Goal: Information Seeking & Learning: Learn about a topic

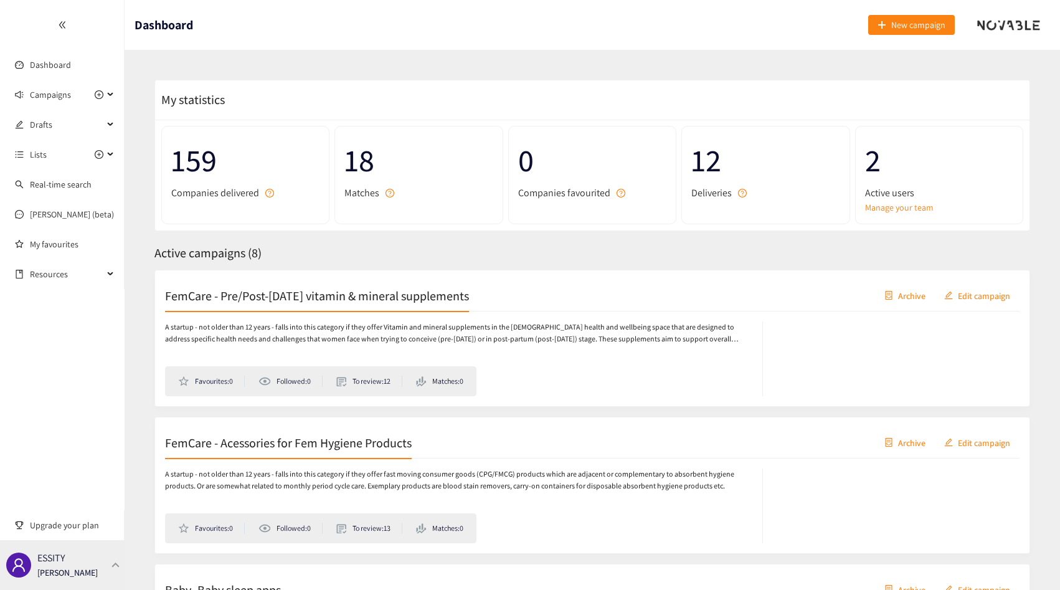
click at [100, 548] on div "ESSITY [PERSON_NAME]" at bounding box center [62, 565] width 125 height 50
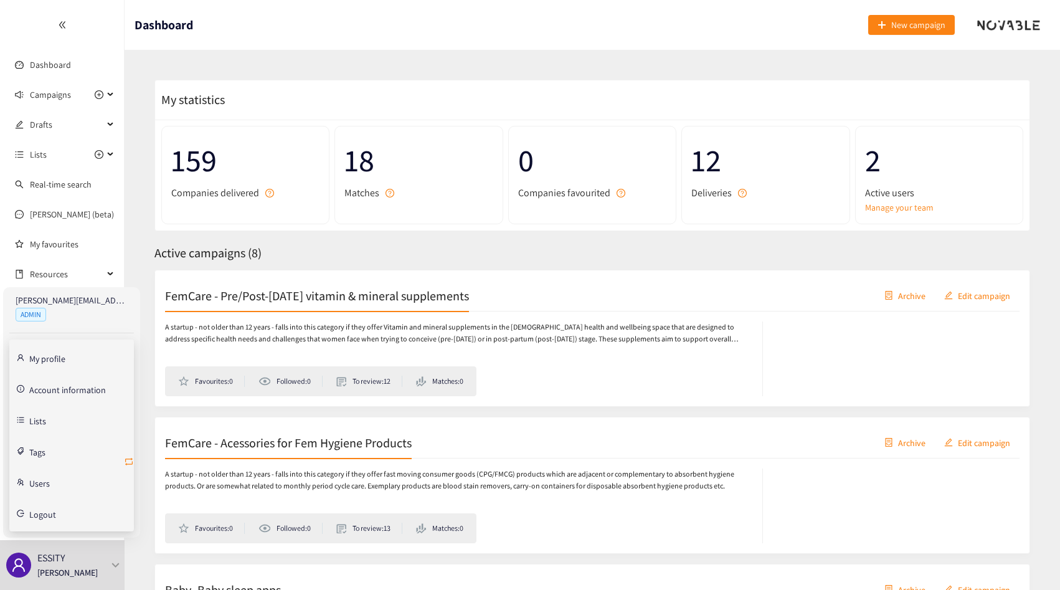
click at [128, 463] on icon "retweet" at bounding box center [129, 462] width 10 height 10
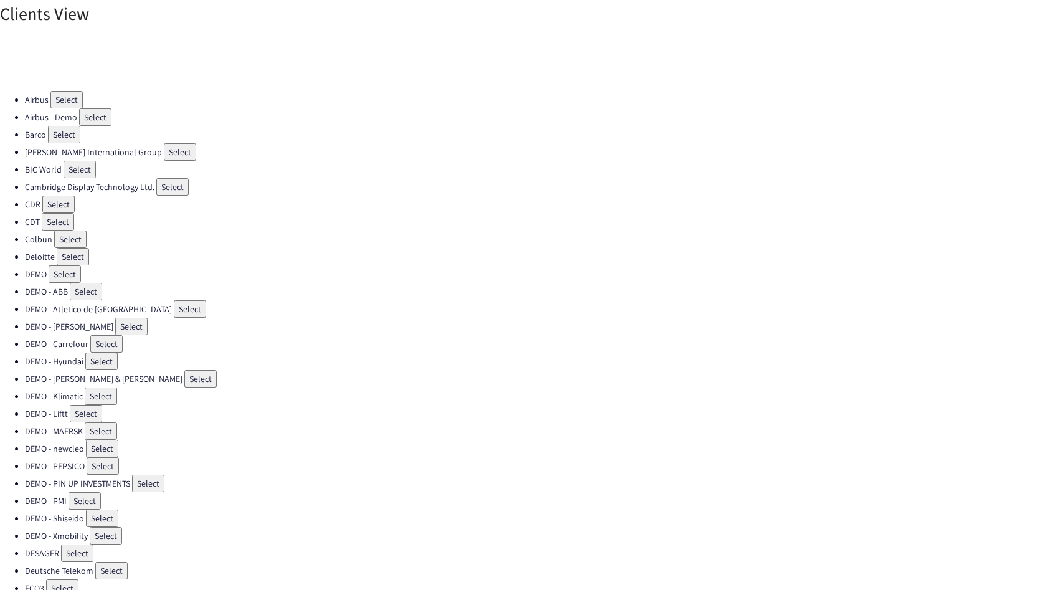
click at [77, 60] on input at bounding box center [70, 63] width 102 height 17
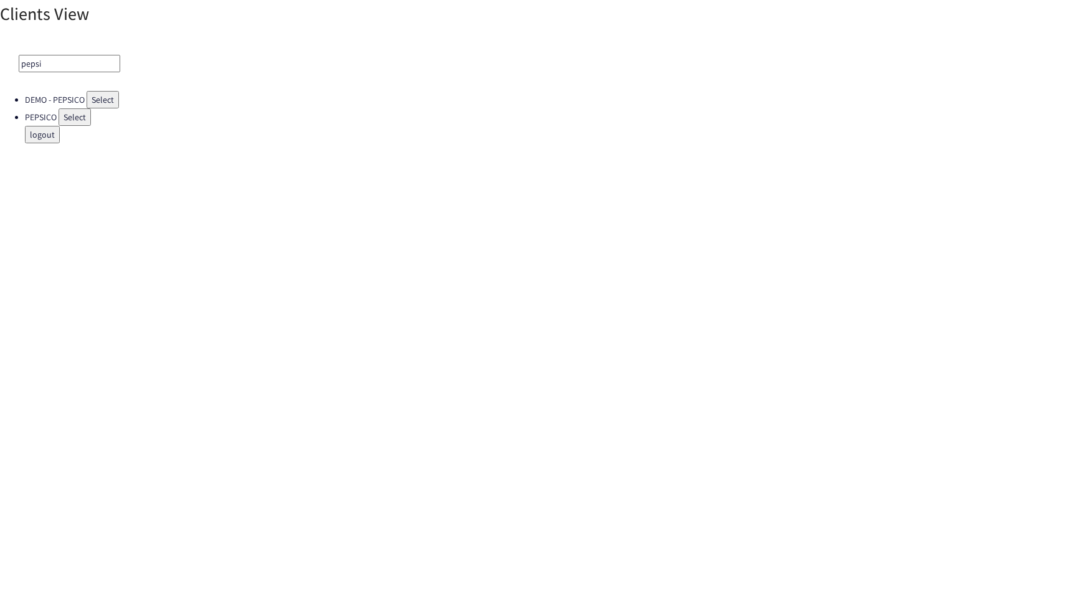
type input "pepsi"
click at [69, 115] on button "Select" at bounding box center [75, 116] width 32 height 17
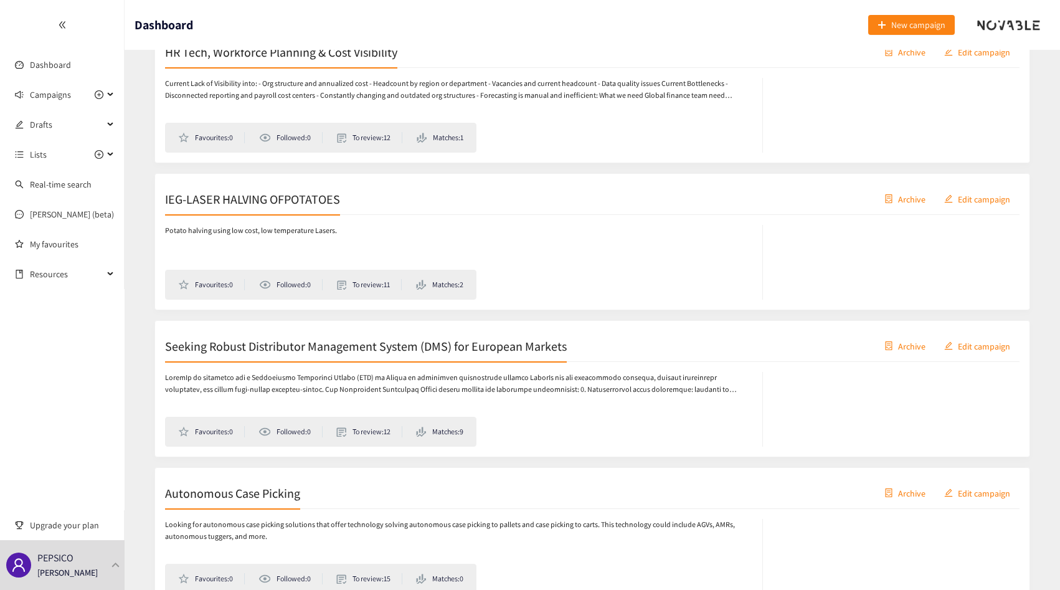
scroll to position [626, 0]
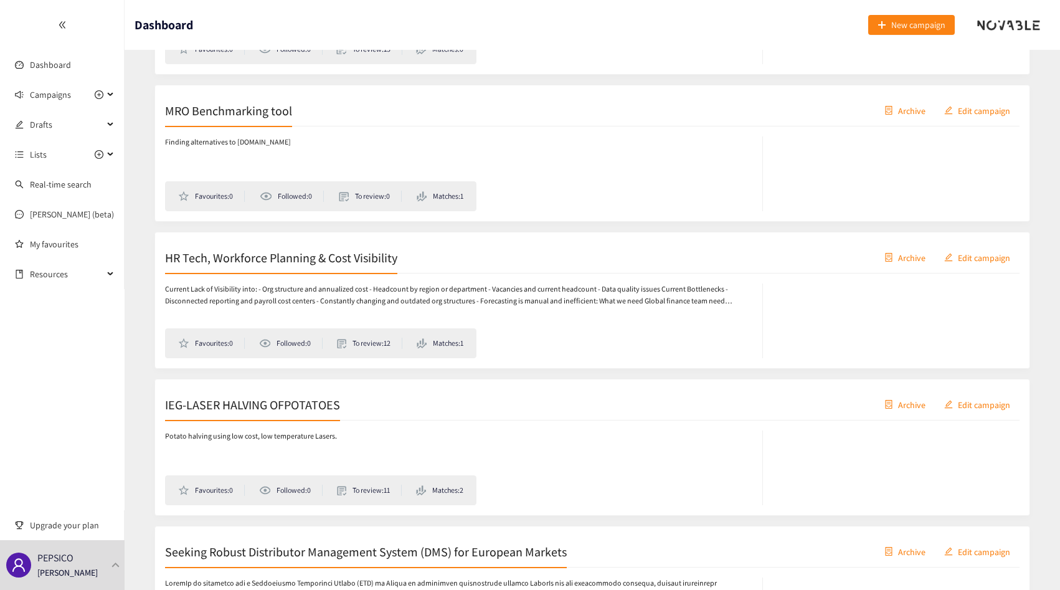
click at [285, 114] on h2 "MRO Benchmarking tool" at bounding box center [228, 110] width 127 height 17
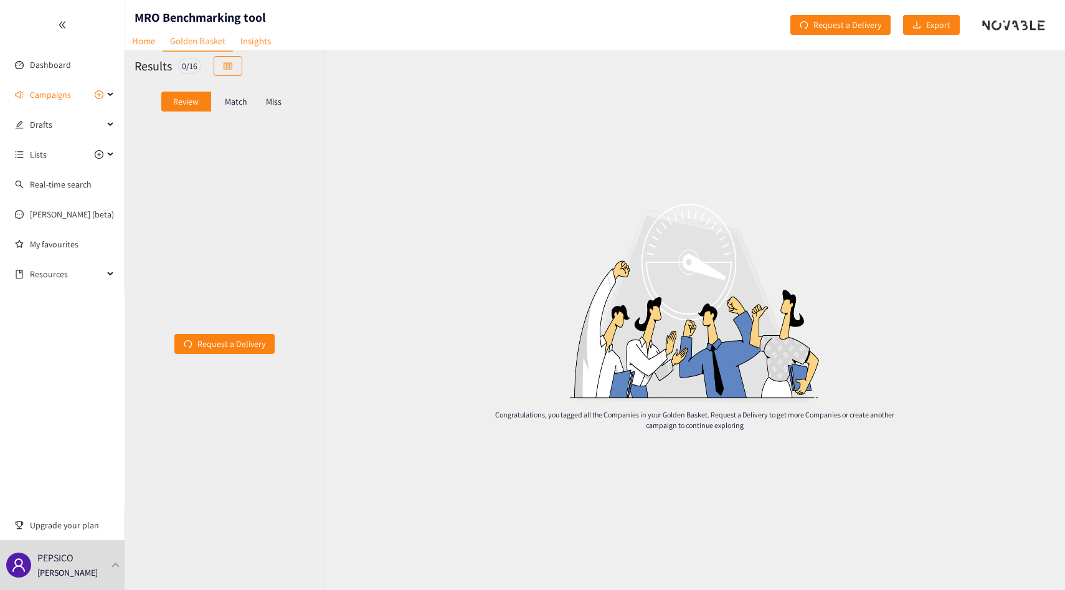
click at [246, 107] on div "Match" at bounding box center [236, 102] width 50 height 20
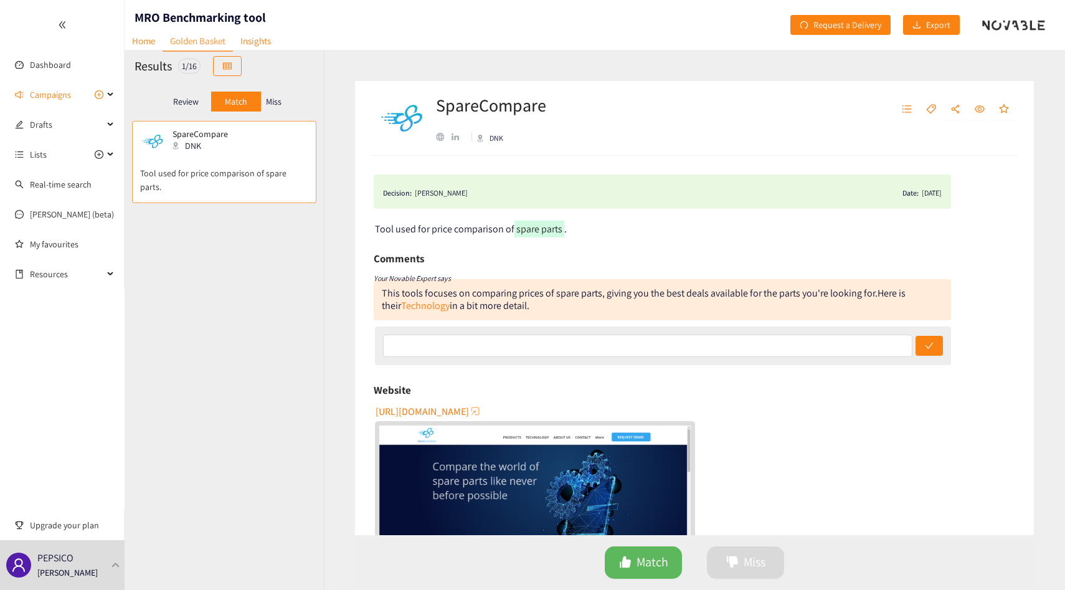
click at [268, 104] on p "Miss" at bounding box center [274, 102] width 16 height 10
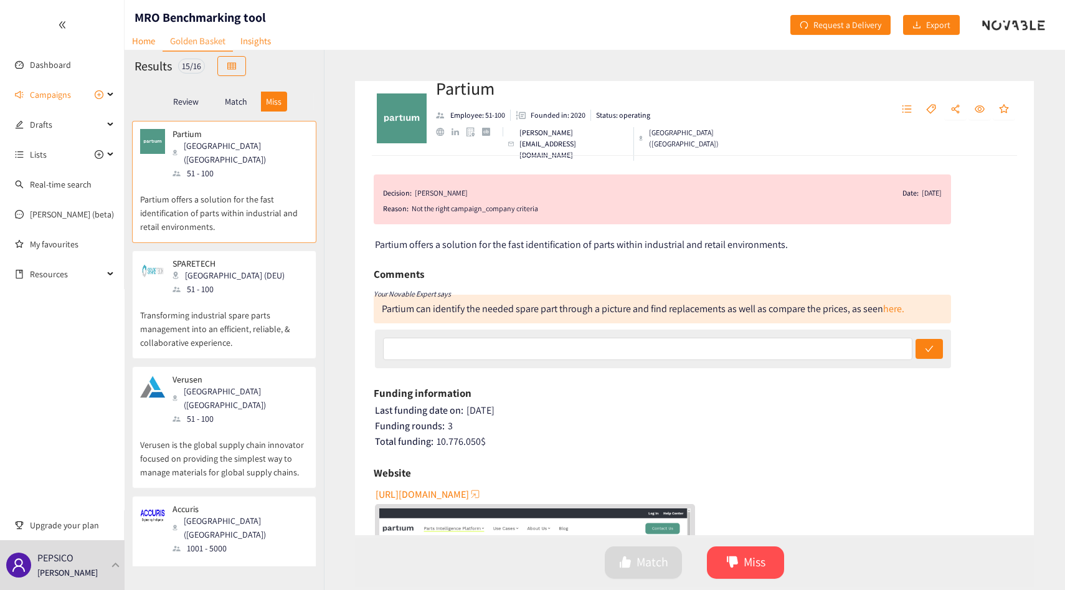
click at [222, 323] on p "Transforming industrial spare parts management into an efficient, reliable, & c…" at bounding box center [224, 323] width 168 height 54
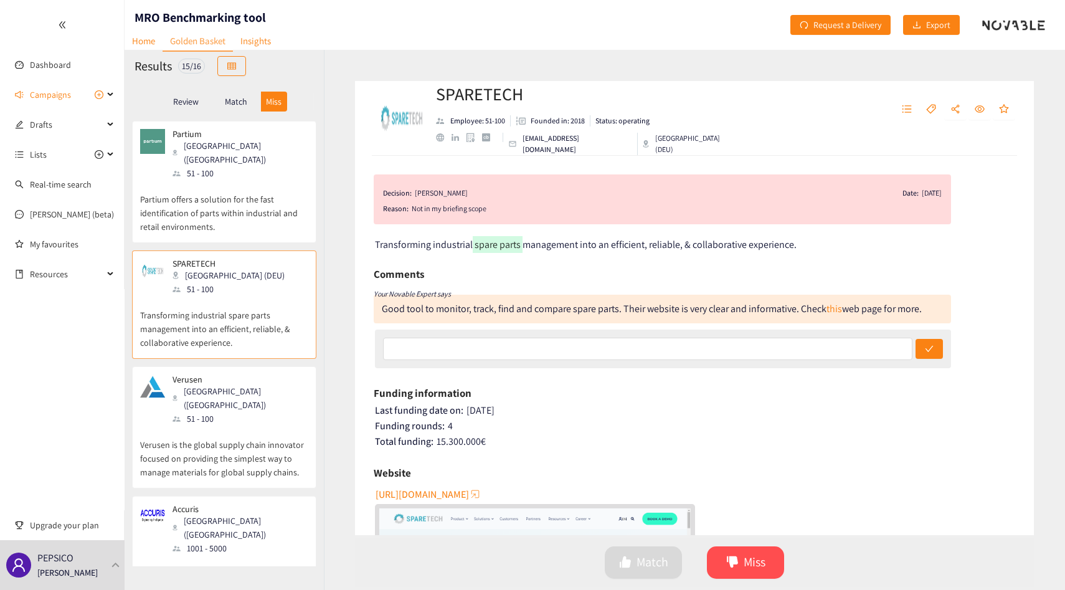
scroll to position [64, 0]
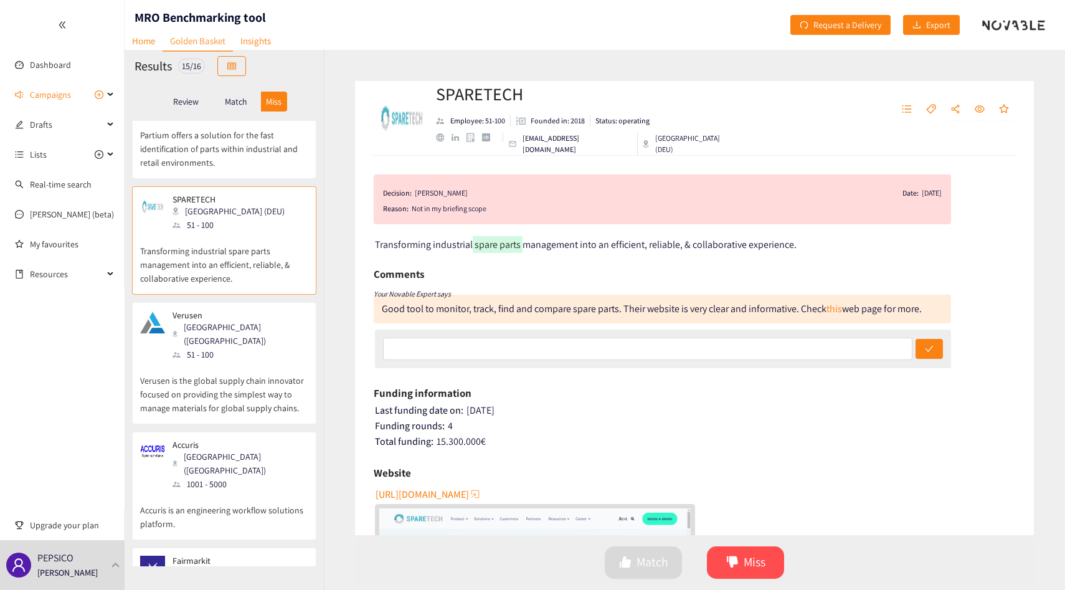
click at [222, 348] on div "51 - 100" at bounding box center [240, 355] width 135 height 14
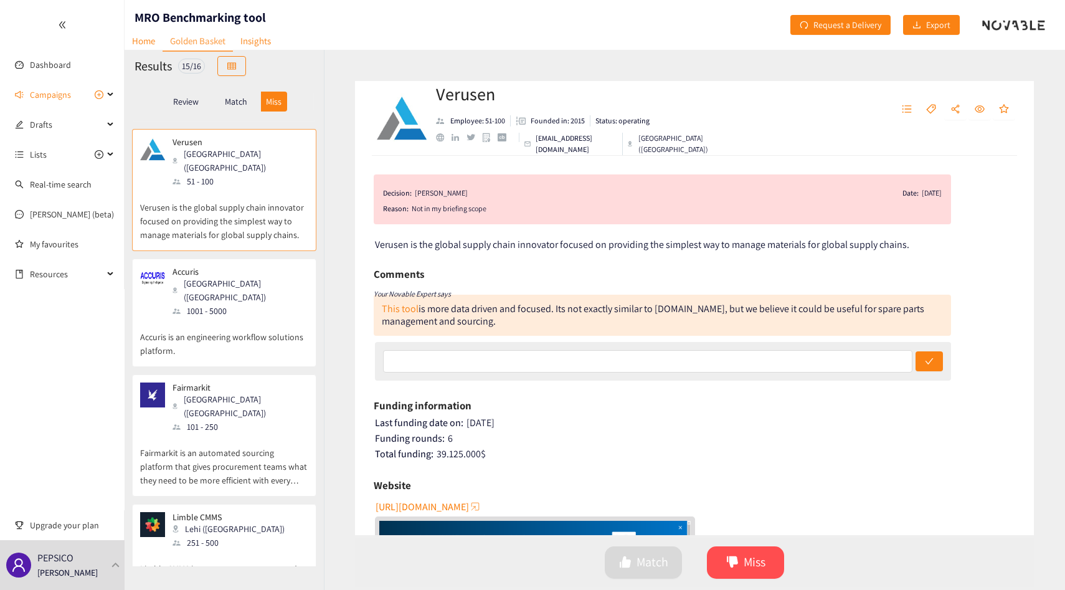
scroll to position [245, 0]
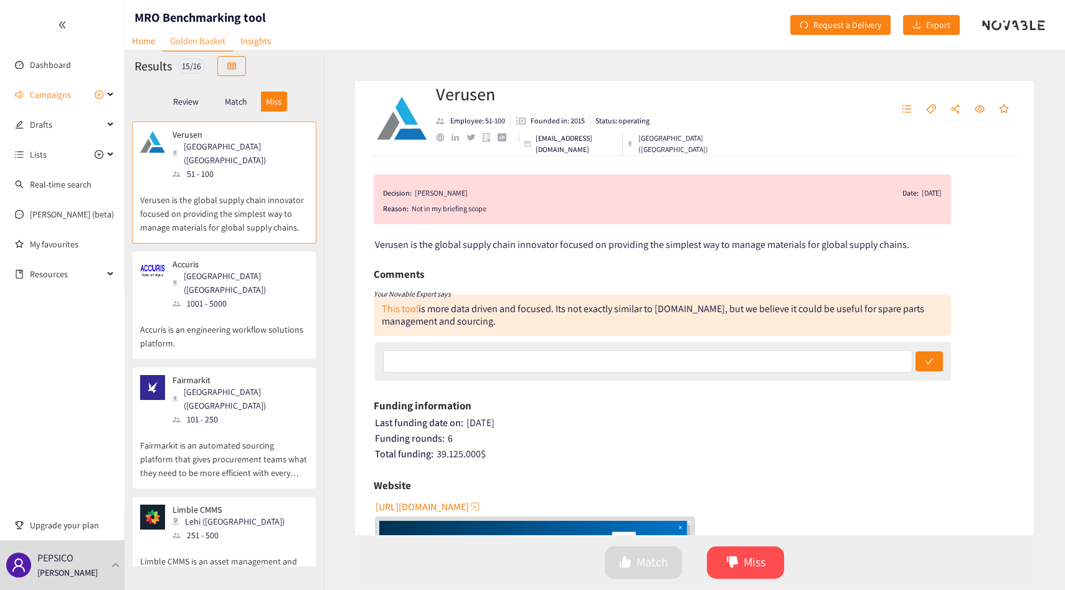
click at [222, 323] on div "Partium [GEOGRAPHIC_DATA] ([GEOGRAPHIC_DATA]) 51 - 100 Partium offers a solutio…" at bounding box center [224, 343] width 199 height 445
click at [227, 310] on p "Accuris is an engineering workflow solutions platform." at bounding box center [224, 330] width 168 height 40
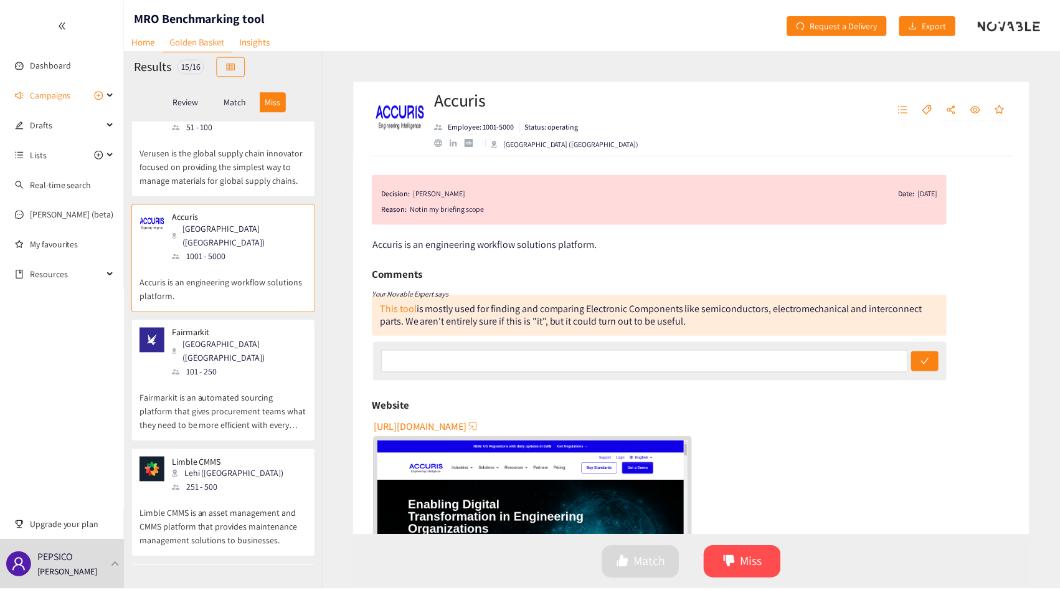
scroll to position [0, 0]
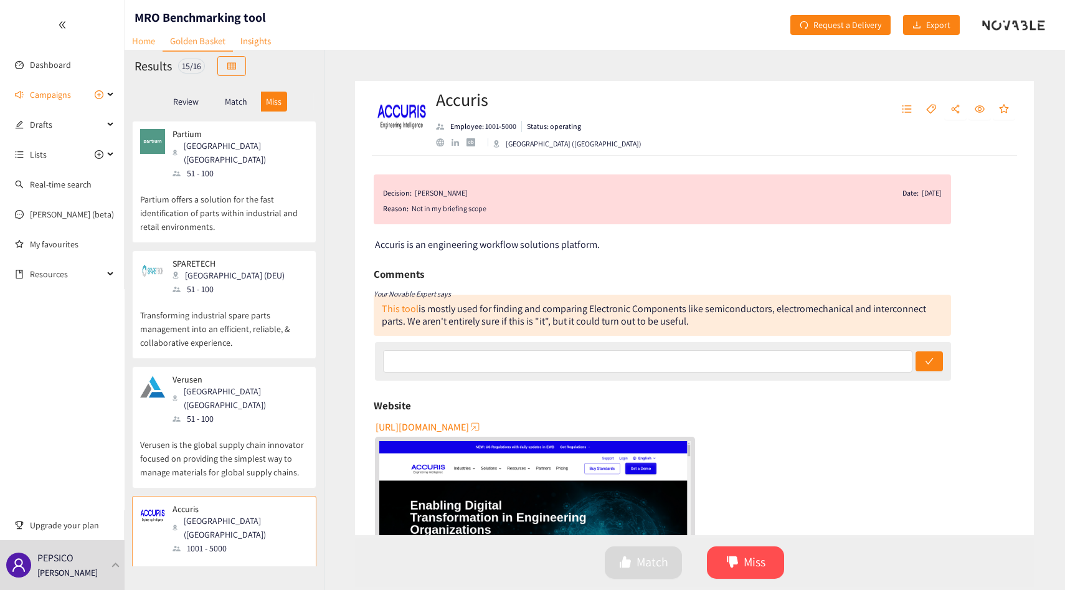
click at [157, 36] on link "Home" at bounding box center [144, 40] width 38 height 19
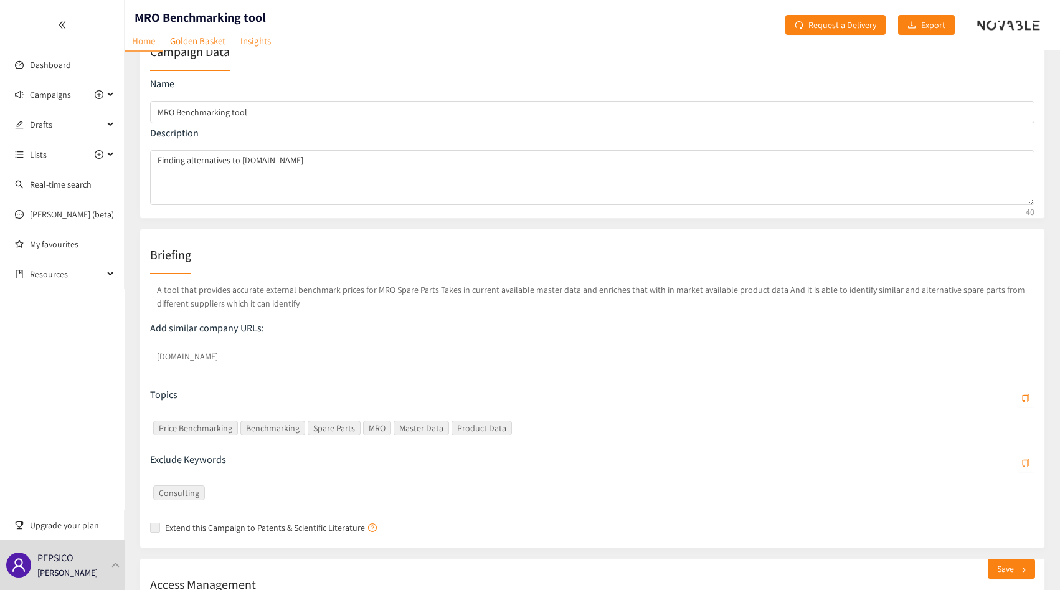
scroll to position [49, 0]
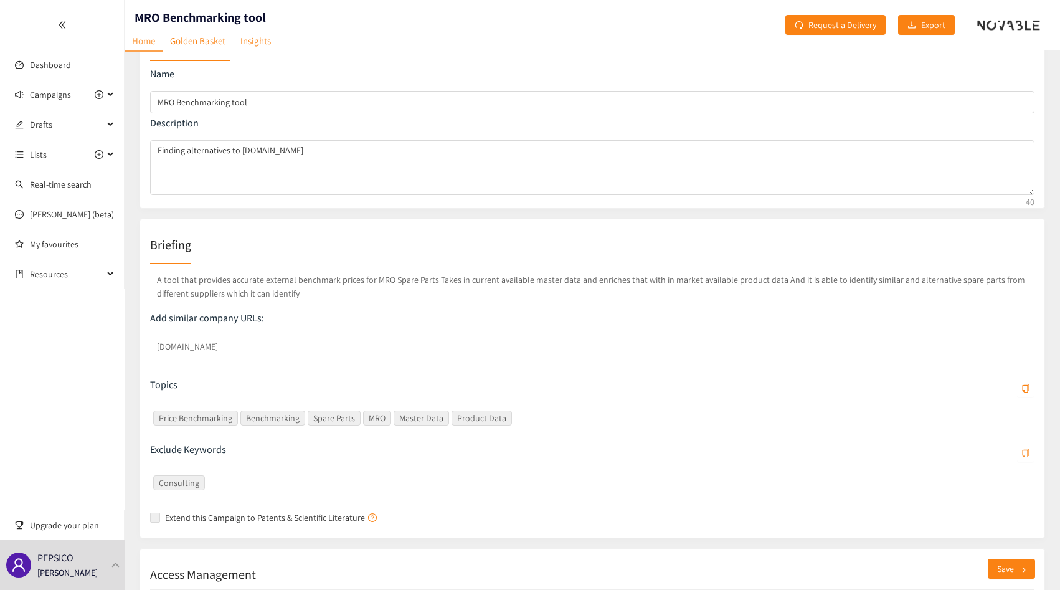
click at [343, 282] on p "A tool that provides accurate external benchmark prices for MRO Spare Parts Tak…" at bounding box center [592, 286] width 885 height 32
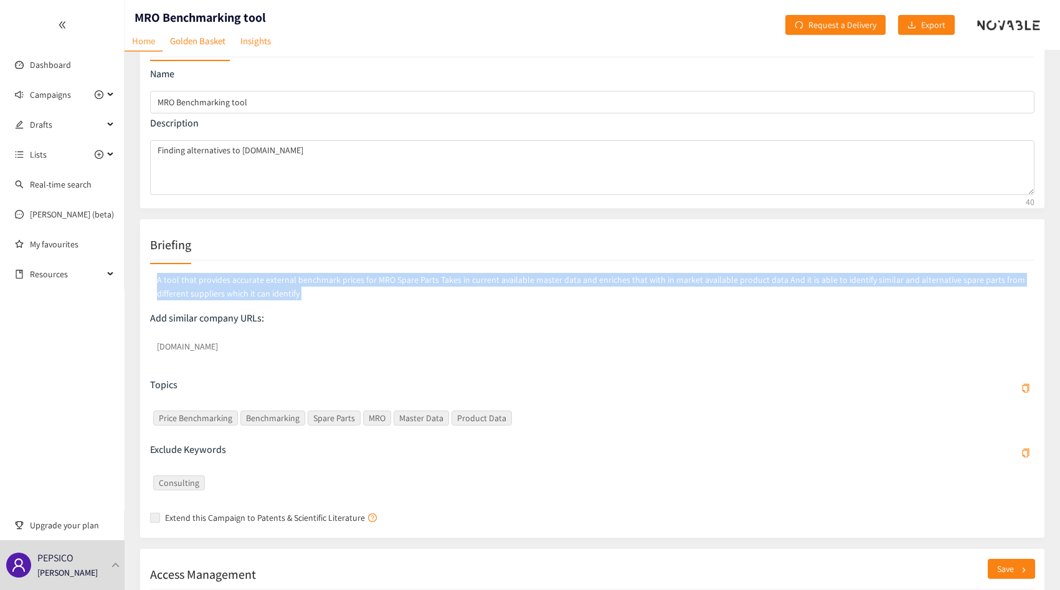
click at [343, 282] on p "A tool that provides accurate external benchmark prices for MRO Spare Parts Tak…" at bounding box center [592, 286] width 885 height 32
copy p "A tool that provides accurate external benchmark prices for MRO Spare Parts Tak…"
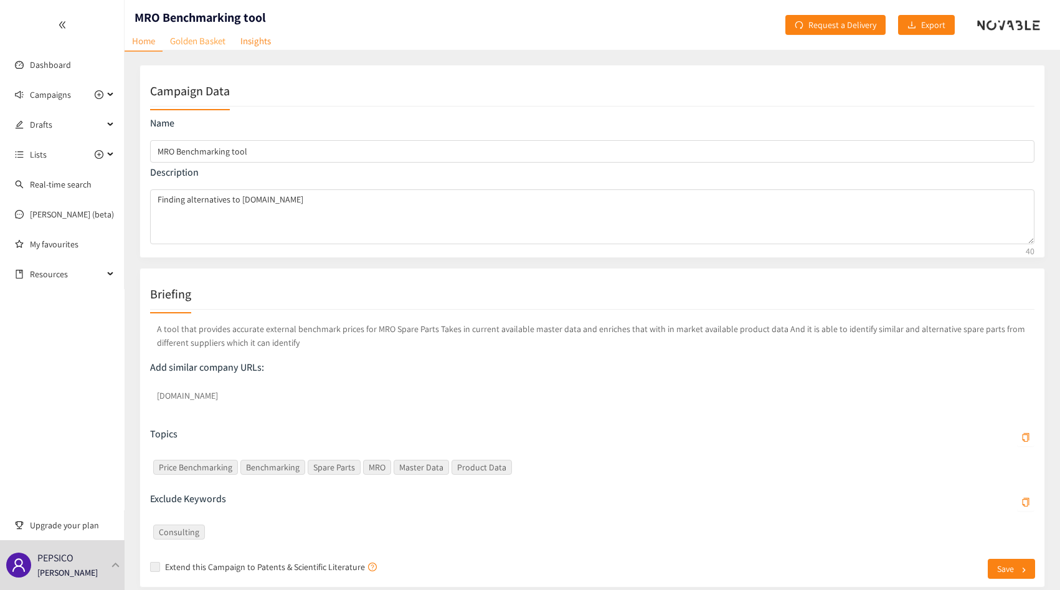
click at [198, 46] on link "Golden Basket" at bounding box center [198, 40] width 70 height 19
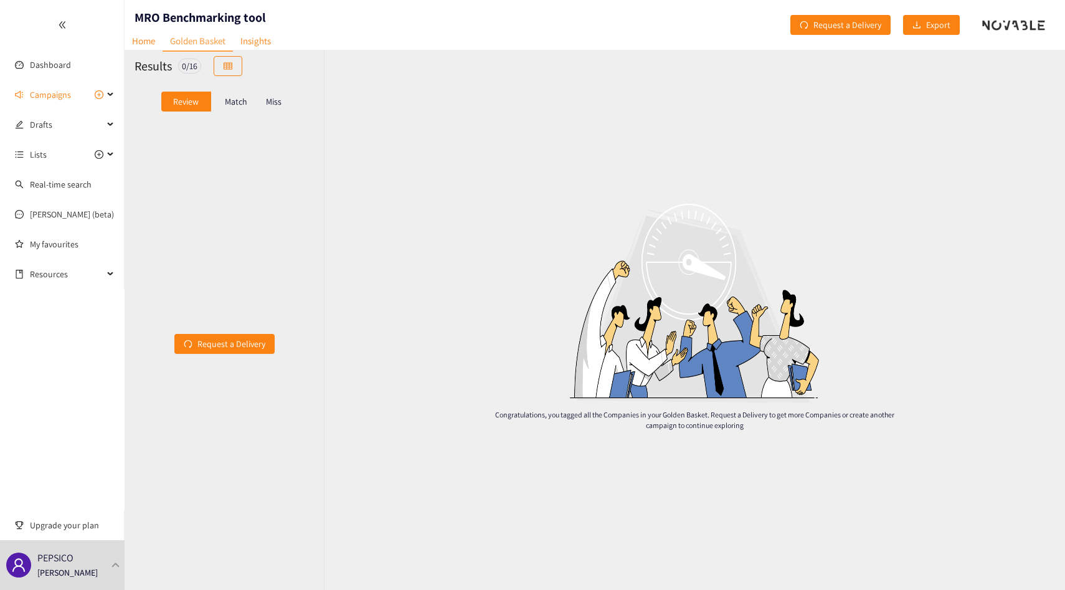
click at [229, 100] on p "Match" at bounding box center [236, 102] width 22 height 10
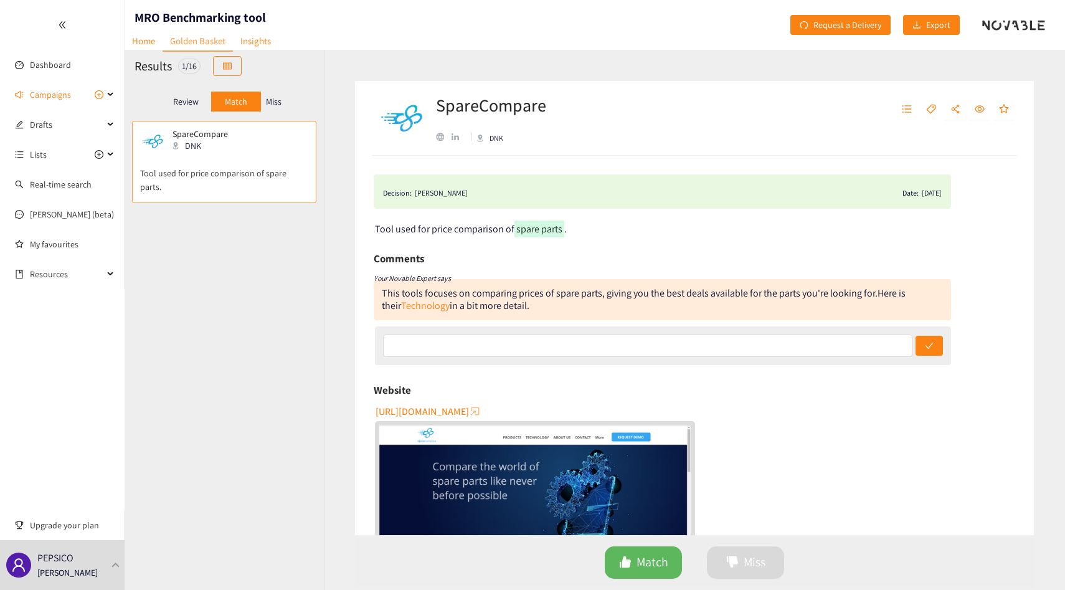
click at [441, 133] on div "website" at bounding box center [440, 137] width 8 height 8
click at [411, 298] on div "This tools focuses on comparing prices of spare parts, giving you the best deal…" at bounding box center [630, 293] width 496 height 13
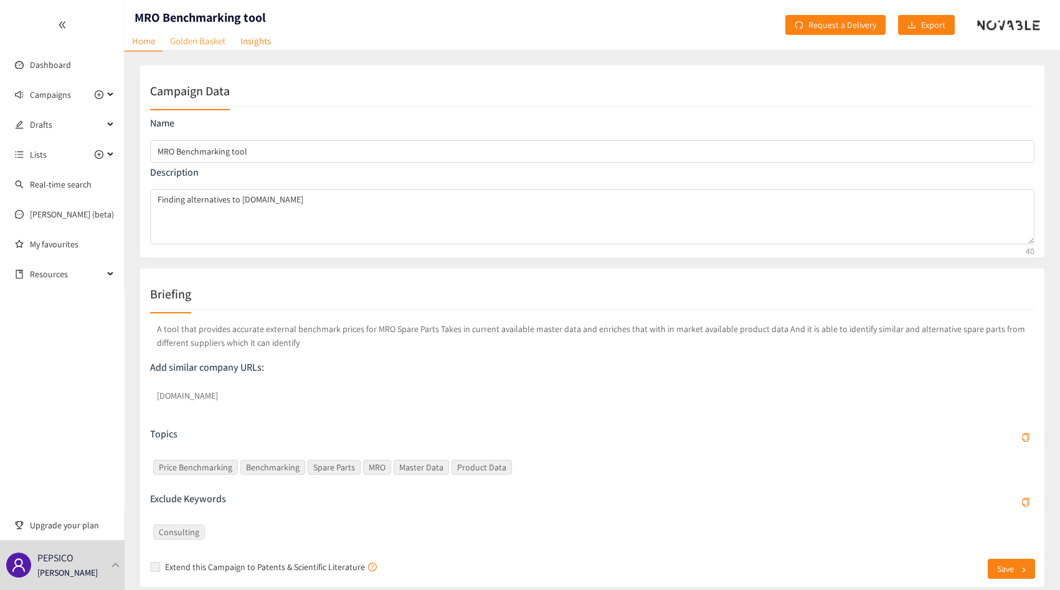
click at [193, 41] on link "Golden Basket" at bounding box center [198, 40] width 70 height 19
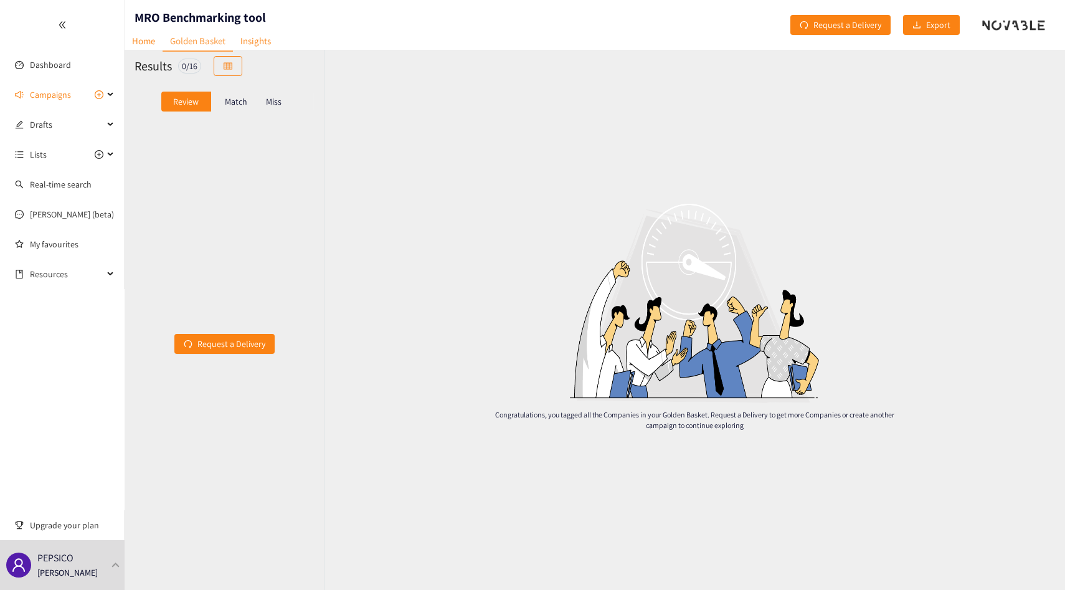
click at [243, 108] on div "Match" at bounding box center [236, 102] width 50 height 20
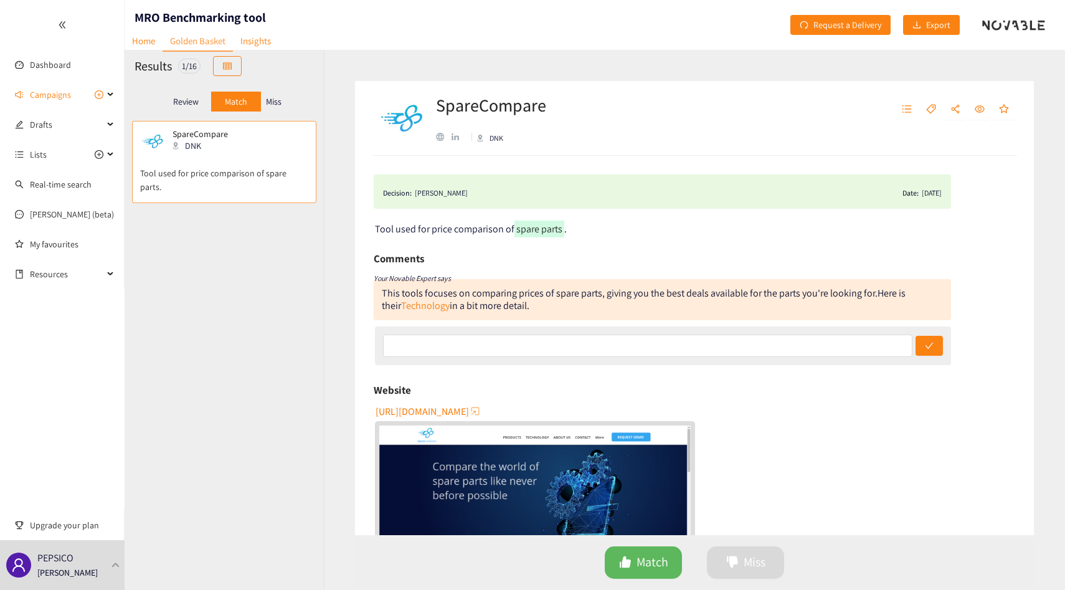
click at [122, 39] on div at bounding box center [62, 25] width 124 height 50
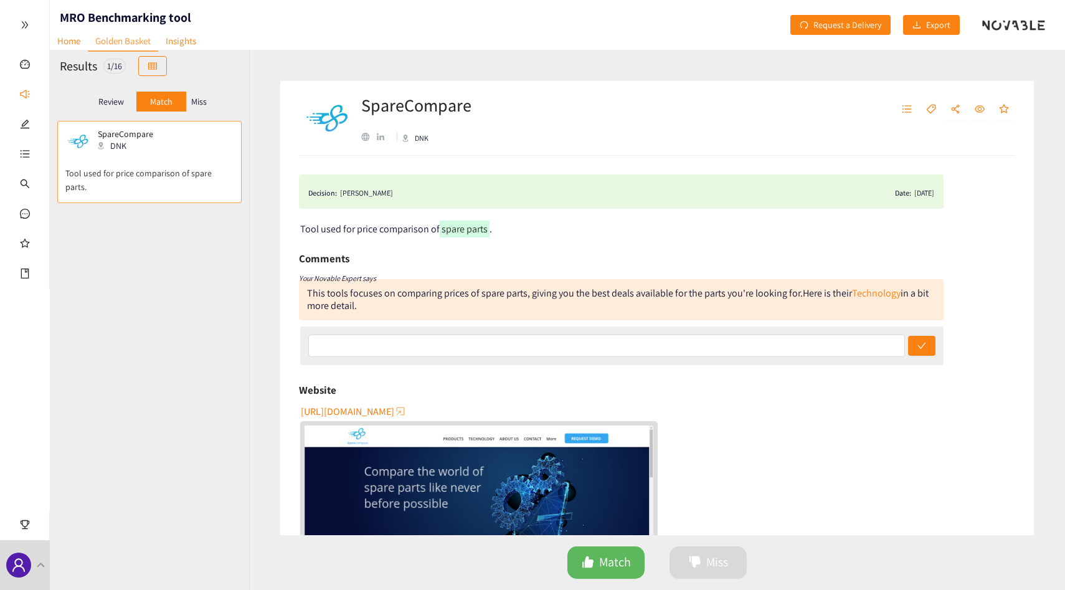
click at [136, 39] on link "Golden Basket" at bounding box center [123, 41] width 70 height 21
click at [68, 40] on link "Home" at bounding box center [69, 40] width 38 height 19
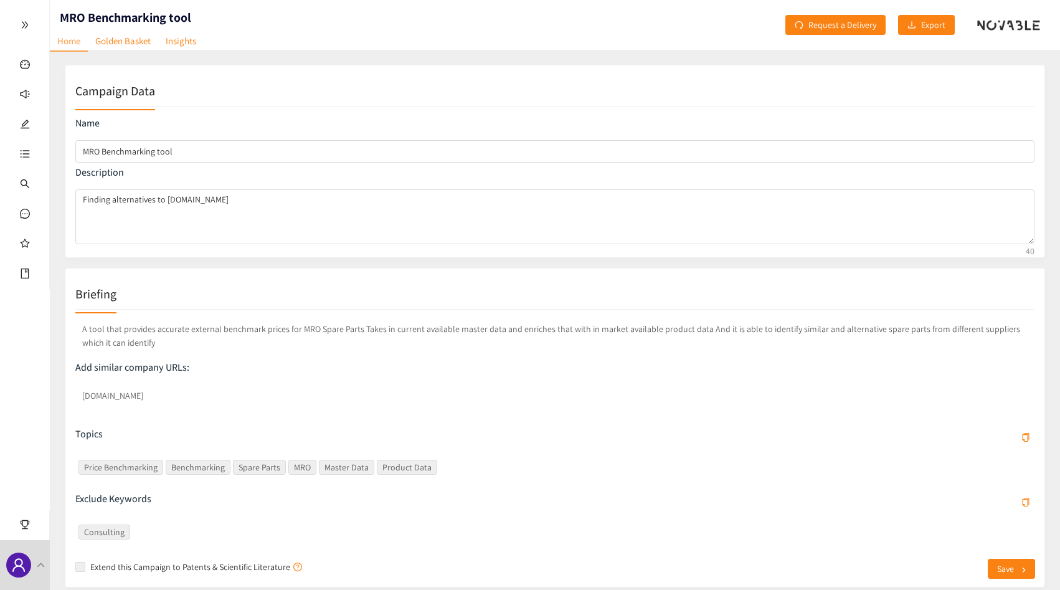
click at [210, 326] on p "A tool that provides accurate external benchmark prices for MRO Spare Parts Tak…" at bounding box center [554, 336] width 959 height 32
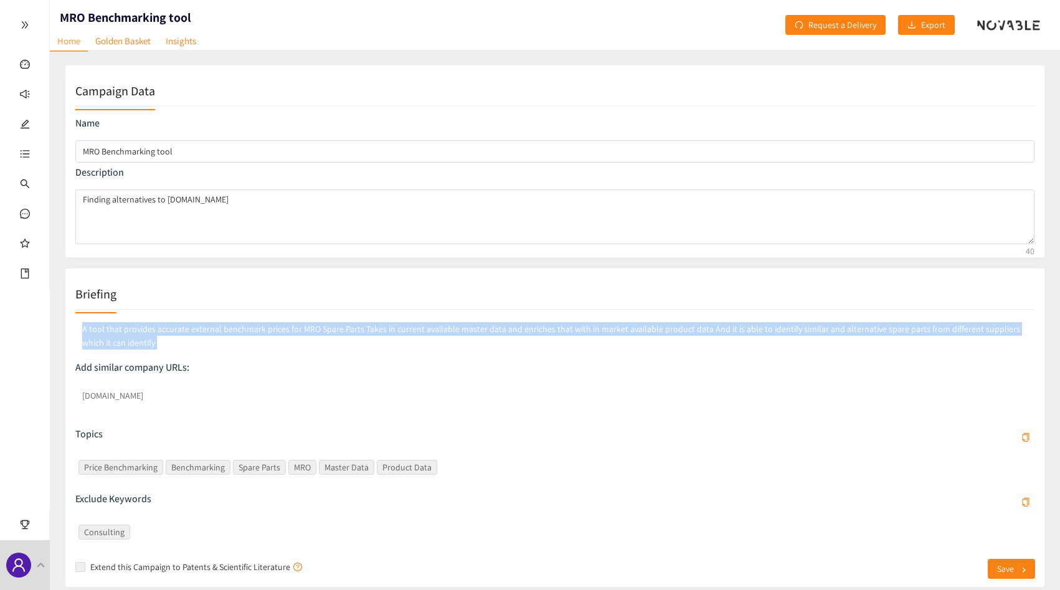
click at [210, 326] on p "A tool that provides accurate external benchmark prices for MRO Spare Parts Tak…" at bounding box center [554, 336] width 959 height 32
copy p "A tool that provides accurate external benchmark prices for MRO Spare Parts Tak…"
click at [121, 41] on link "Golden Basket" at bounding box center [123, 40] width 70 height 19
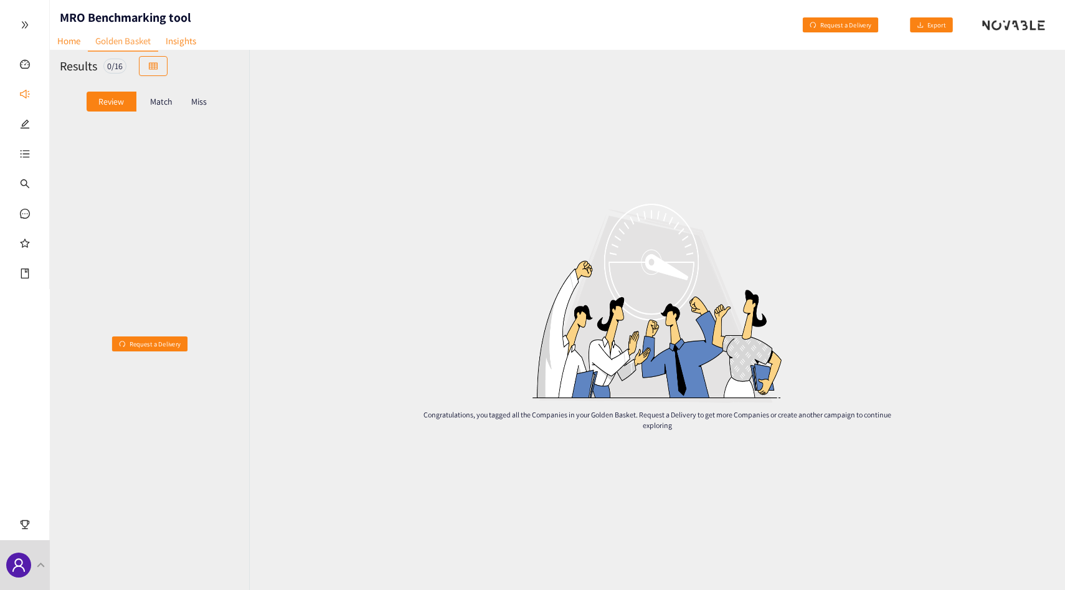
click at [206, 103] on div "Miss" at bounding box center [199, 102] width 26 height 20
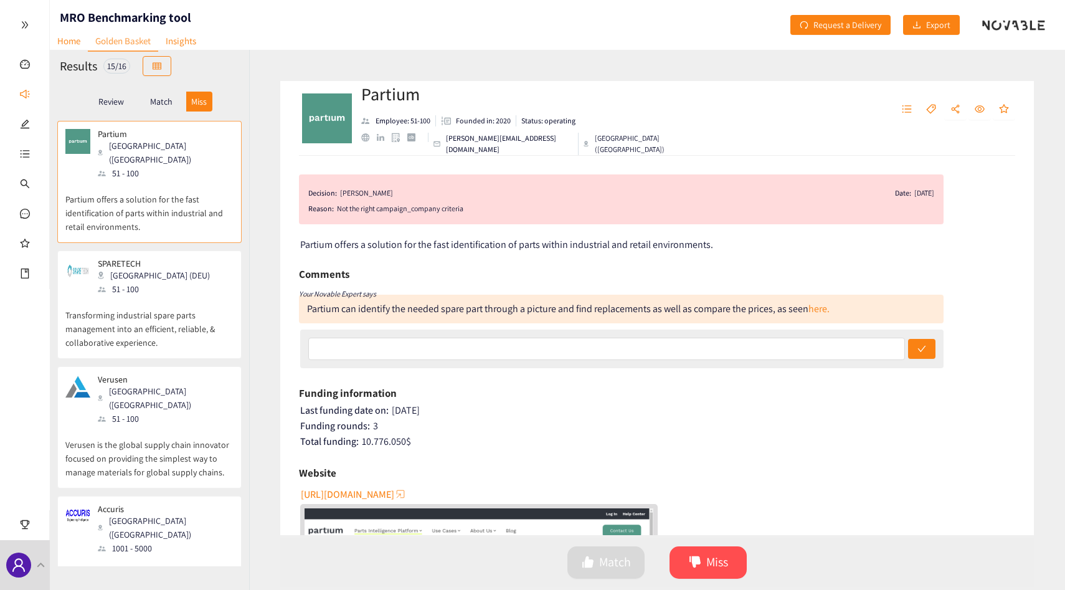
click at [368, 141] on div "website" at bounding box center [365, 137] width 8 height 8
click at [153, 426] on p "Verusen is the global supply chain innovator focused on providing the simplest …" at bounding box center [149, 453] width 168 height 54
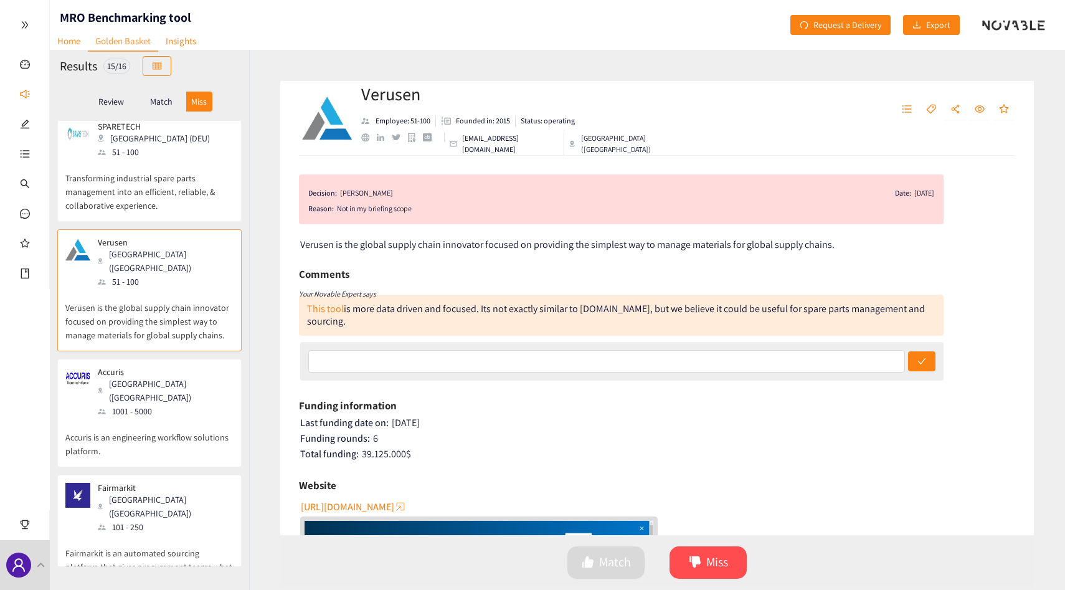
scroll to position [136, 0]
click at [363, 141] on div "website" at bounding box center [365, 137] width 8 height 8
click at [140, 359] on div "Accuris [GEOGRAPHIC_DATA] ([GEOGRAPHIC_DATA]) 1001 - 5000 Accuris is an enginee…" at bounding box center [149, 413] width 184 height 108
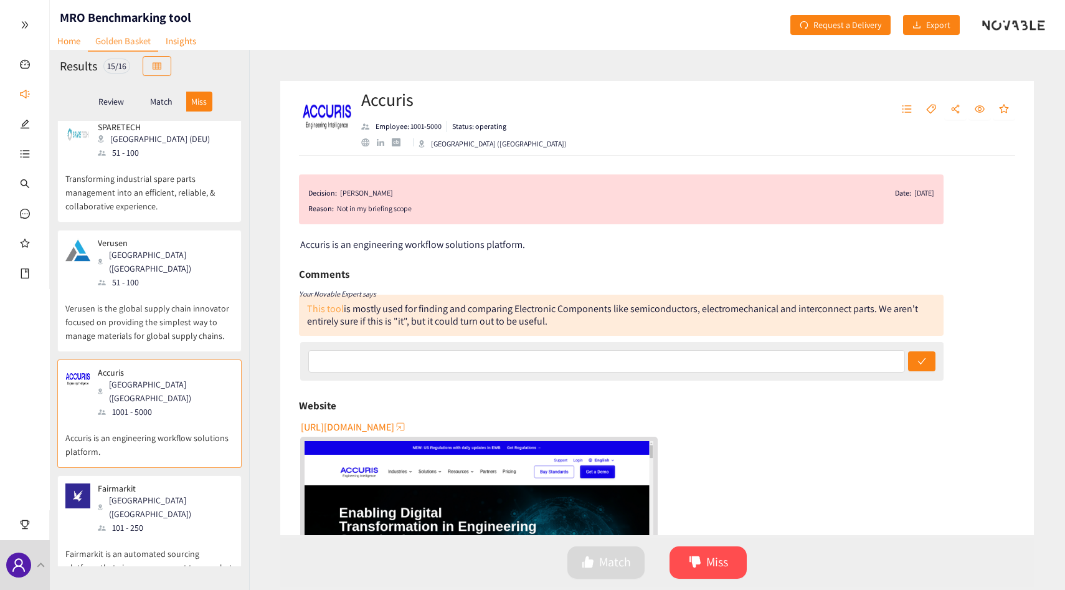
click at [318, 312] on link "This tool" at bounding box center [325, 308] width 37 height 13
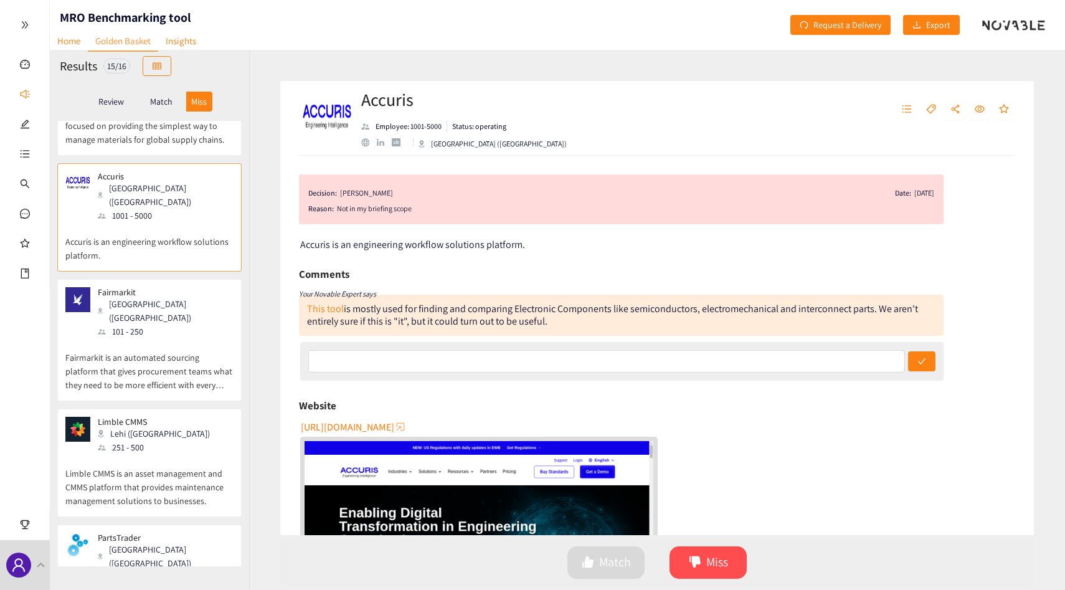
scroll to position [334, 0]
click at [190, 337] on p "Fairmarkit is an automated sourcing platform that gives procurement teams what …" at bounding box center [149, 364] width 168 height 54
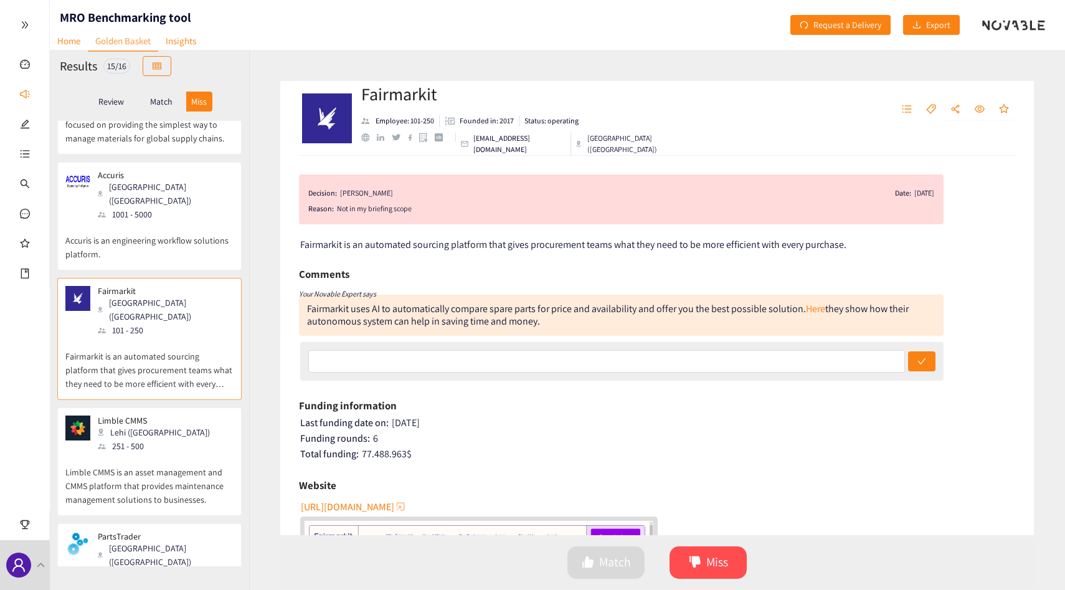
click at [147, 453] on p "Limble CMMS is an asset management and CMMS platform that provides maintenance …" at bounding box center [149, 480] width 168 height 54
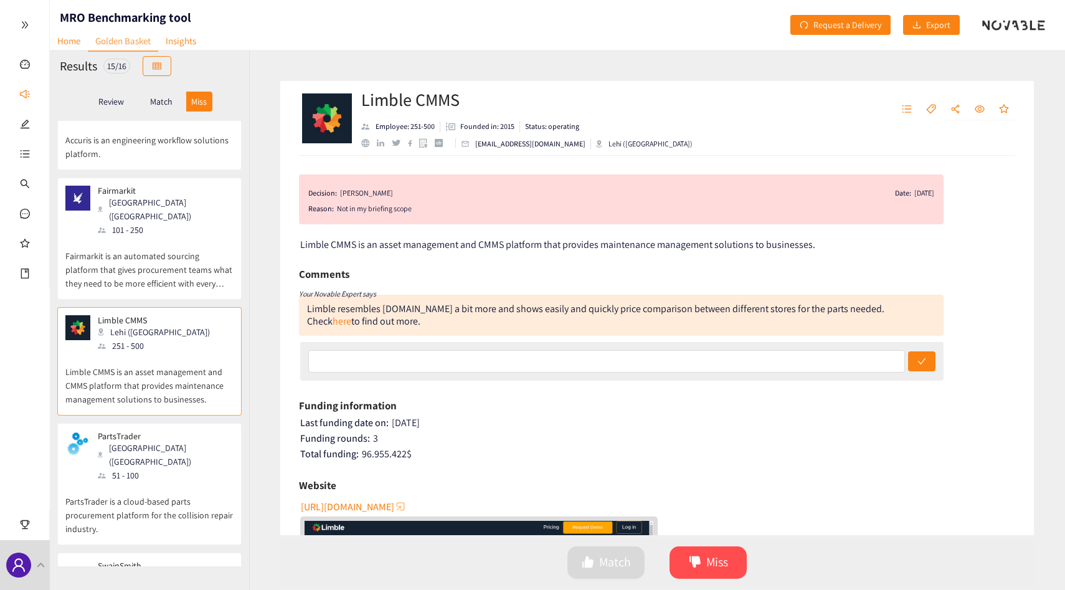
scroll to position [495, 0]
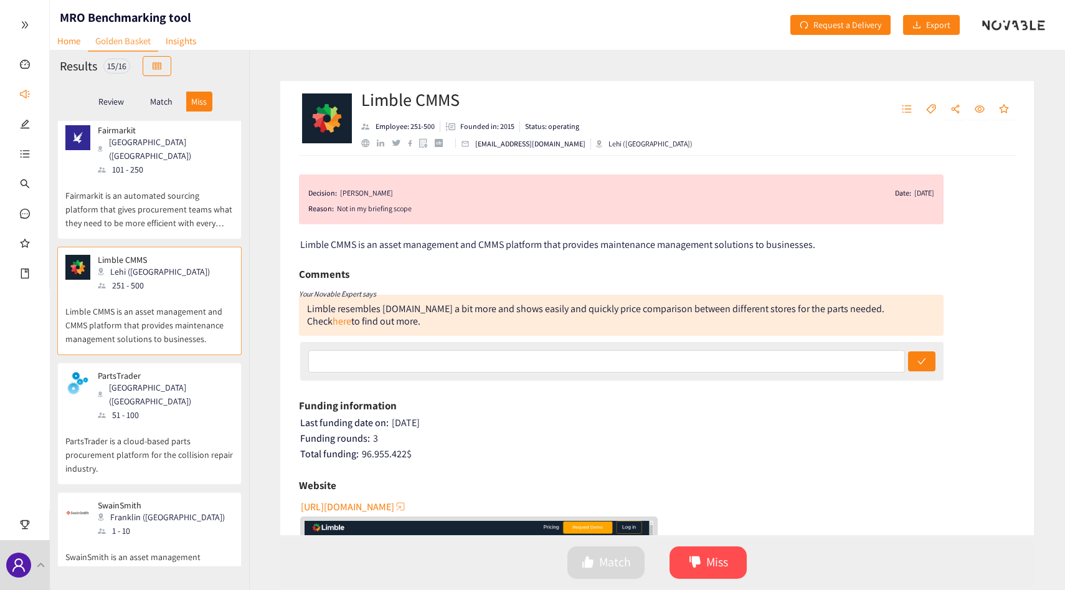
click at [364, 142] on div "website" at bounding box center [365, 143] width 8 height 8
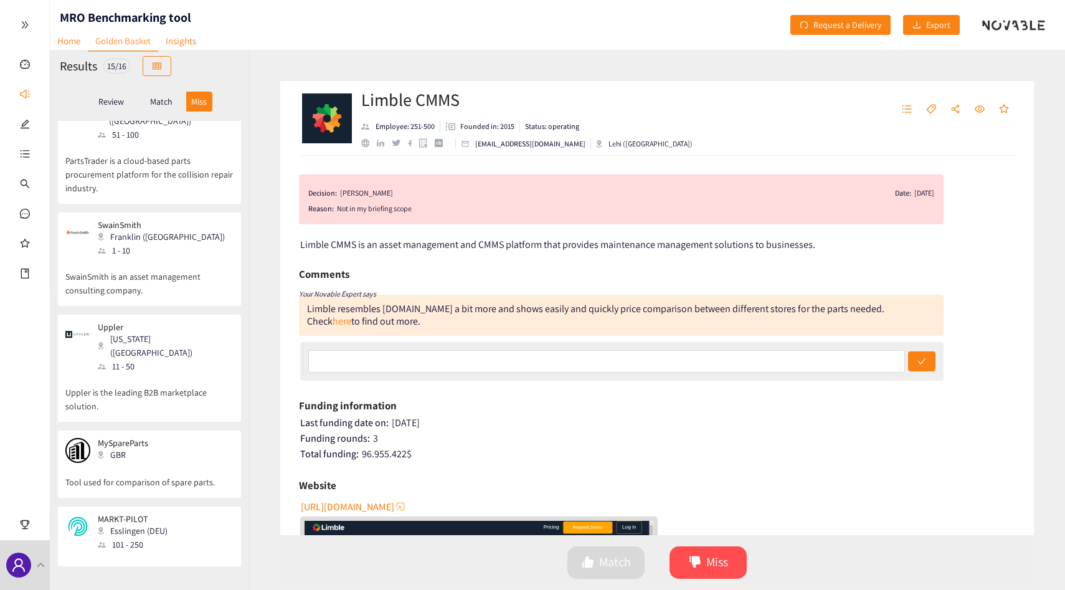
scroll to position [1077, 0]
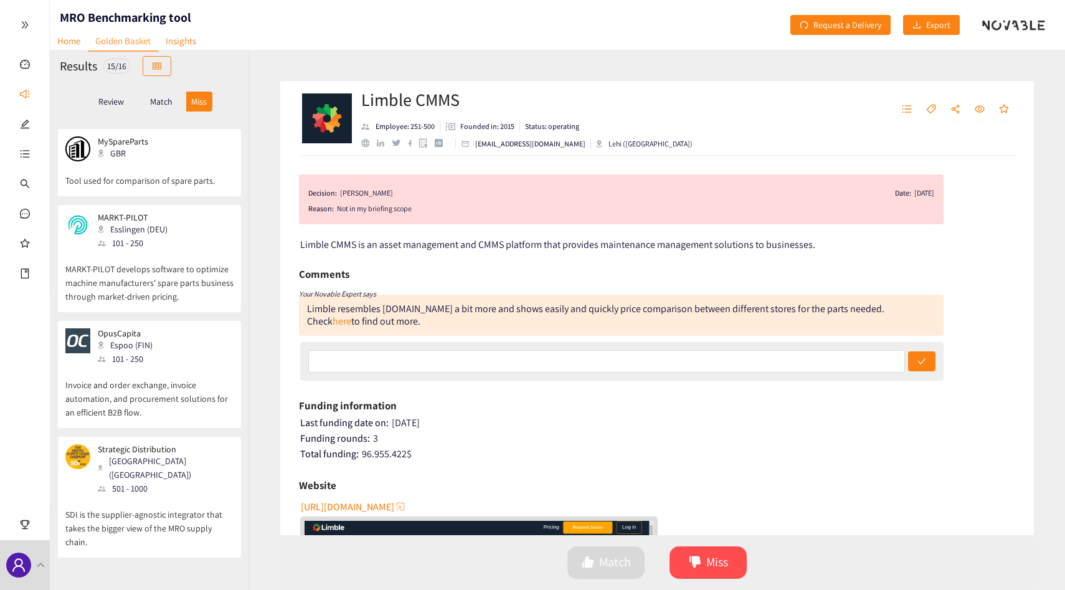
click at [184, 495] on p "SDI is the supplier-agnostic integrator that takes the bigger view of the MRO s…" at bounding box center [149, 522] width 168 height 54
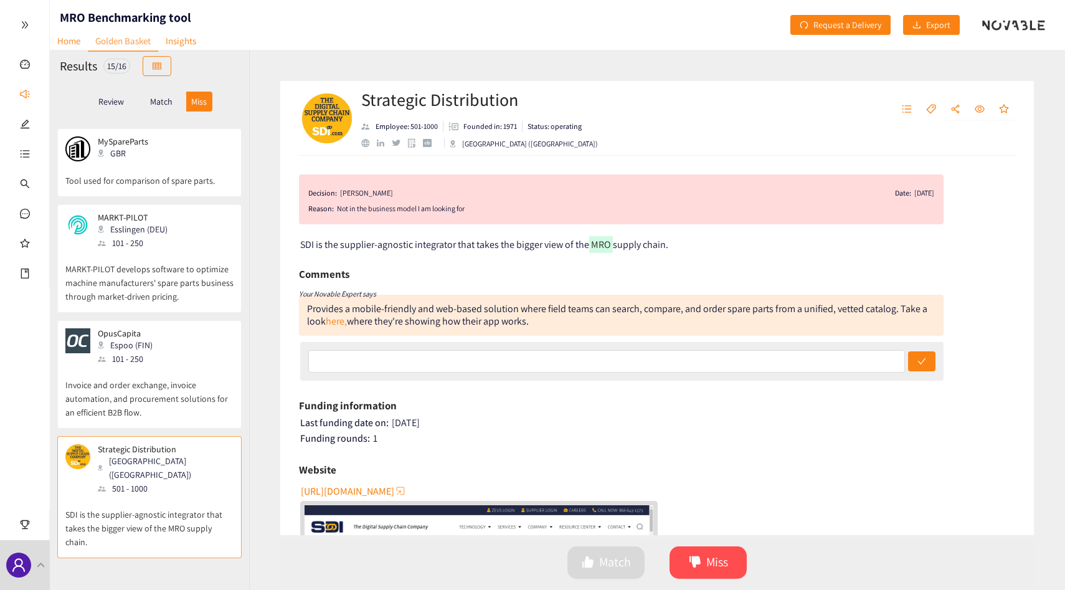
scroll to position [1212, 0]
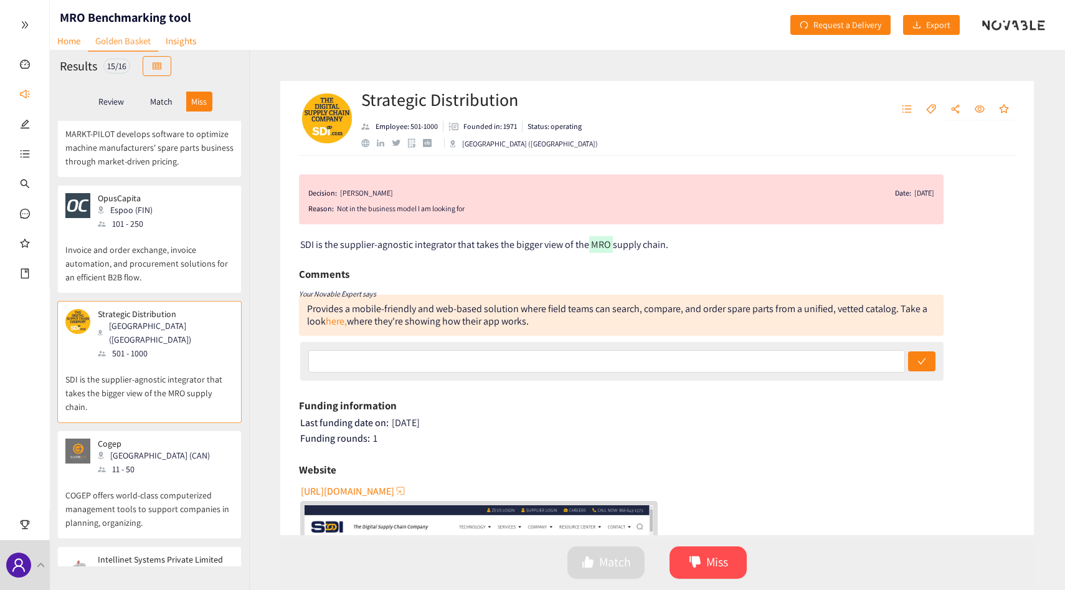
click at [178, 546] on div "Intellinet Systems Private Limited Haryana (IND) 51 - 100 Intellinet Systems Pv…" at bounding box center [149, 600] width 184 height 108
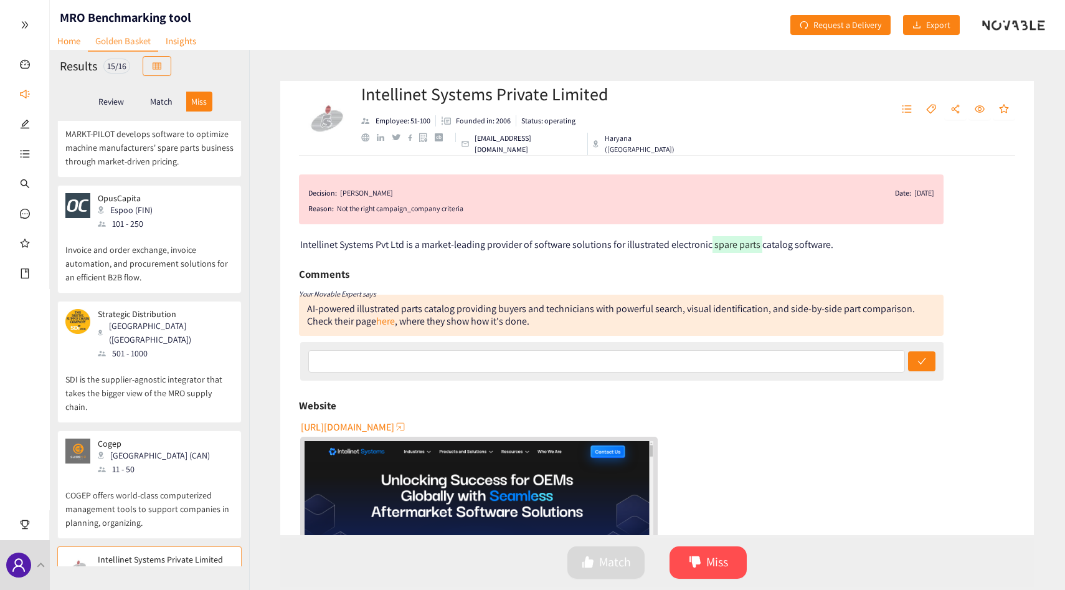
click at [170, 476] on p "COGEP offers world-class computerized management tools to support companies in …" at bounding box center [149, 503] width 168 height 54
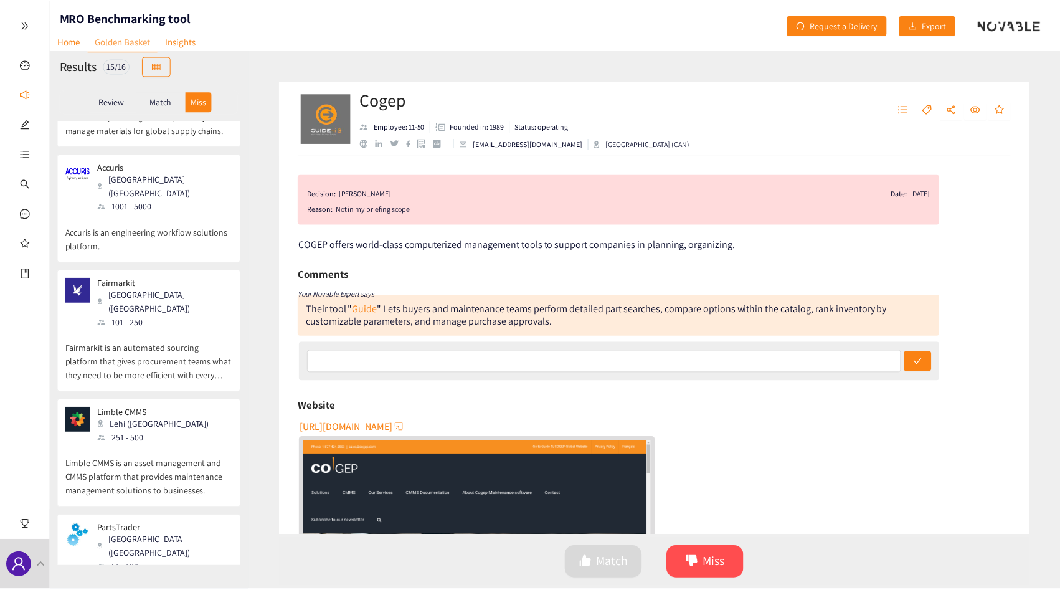
scroll to position [0, 0]
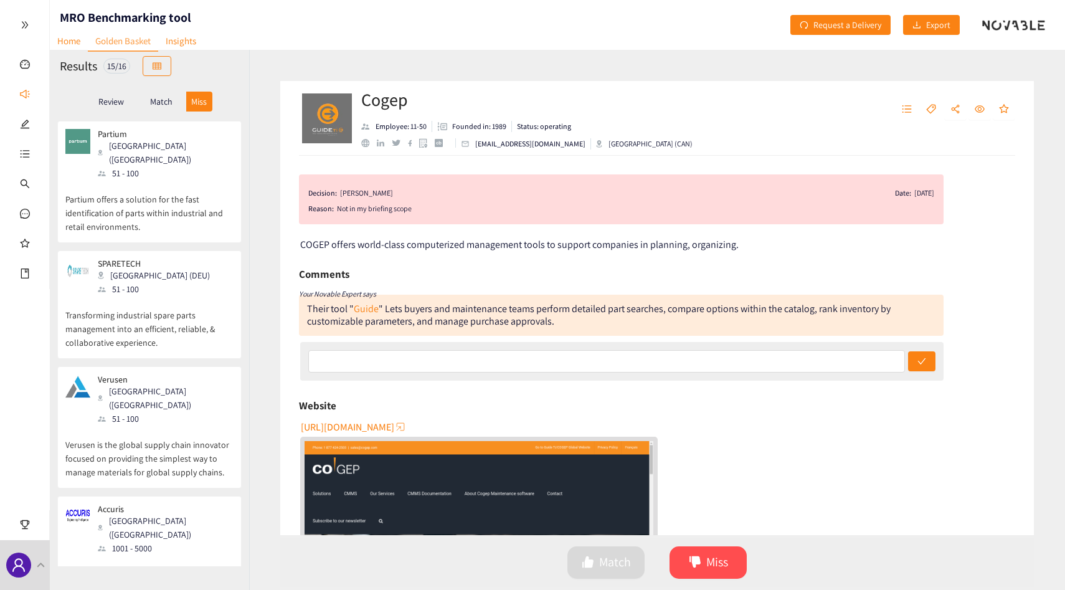
click at [165, 97] on p "Match" at bounding box center [161, 102] width 22 height 10
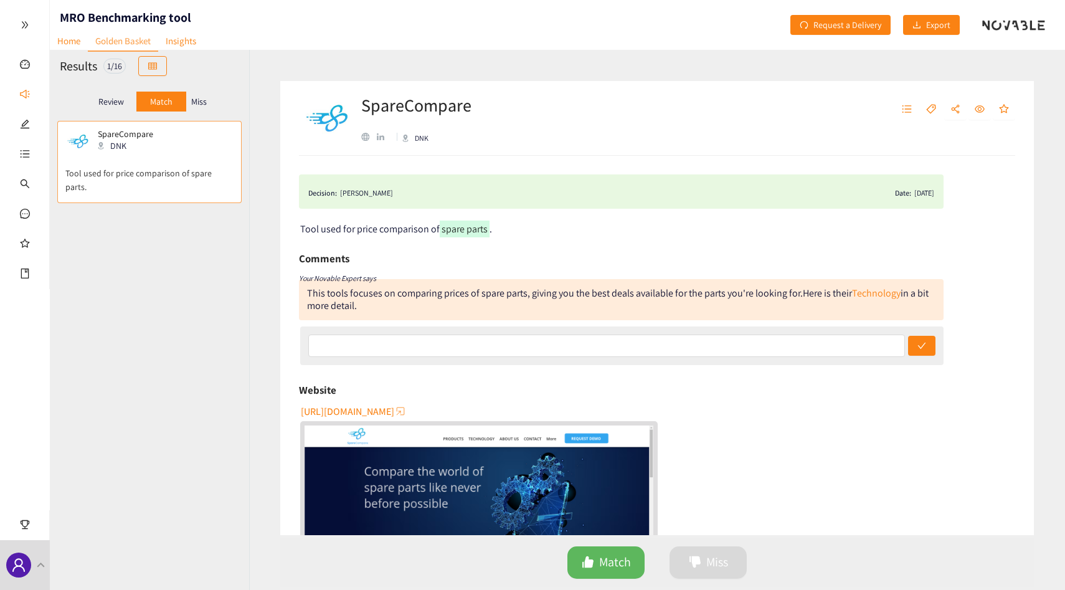
click at [143, 12] on h1 "MRO Benchmarking tool" at bounding box center [125, 17] width 131 height 17
copy h1 "MRO Benchmarking tool"
click at [194, 36] on link "Insights" at bounding box center [180, 40] width 45 height 19
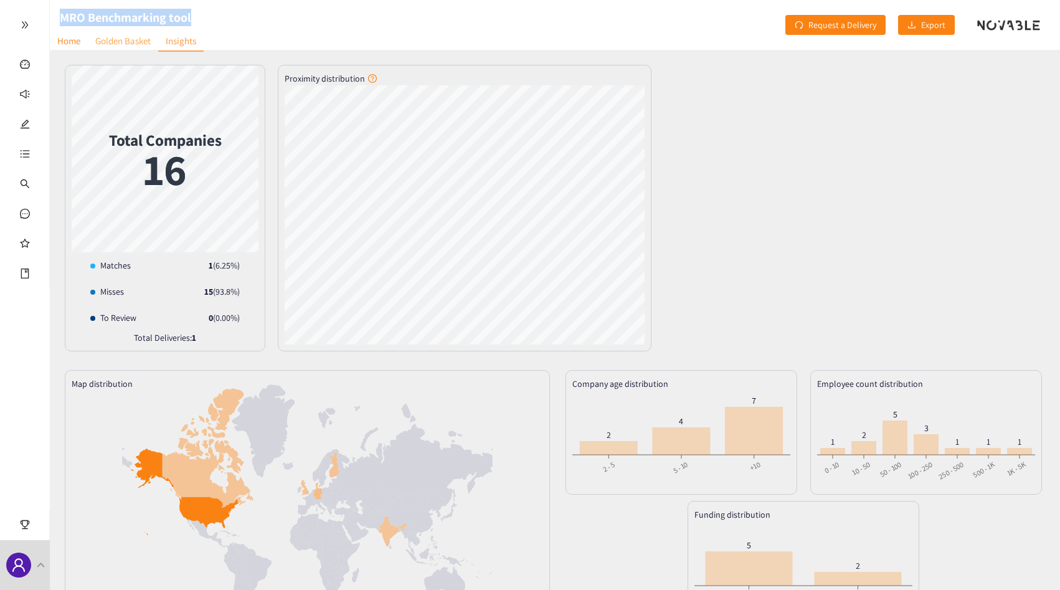
click at [131, 41] on link "Golden Basket" at bounding box center [123, 40] width 70 height 19
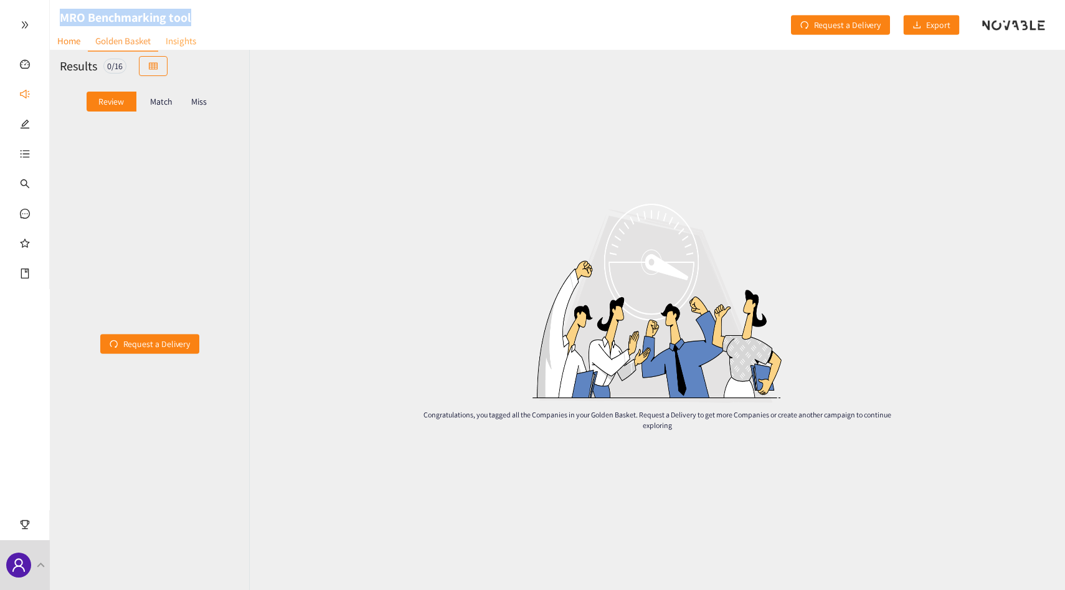
click at [171, 42] on link "Insights" at bounding box center [180, 40] width 45 height 19
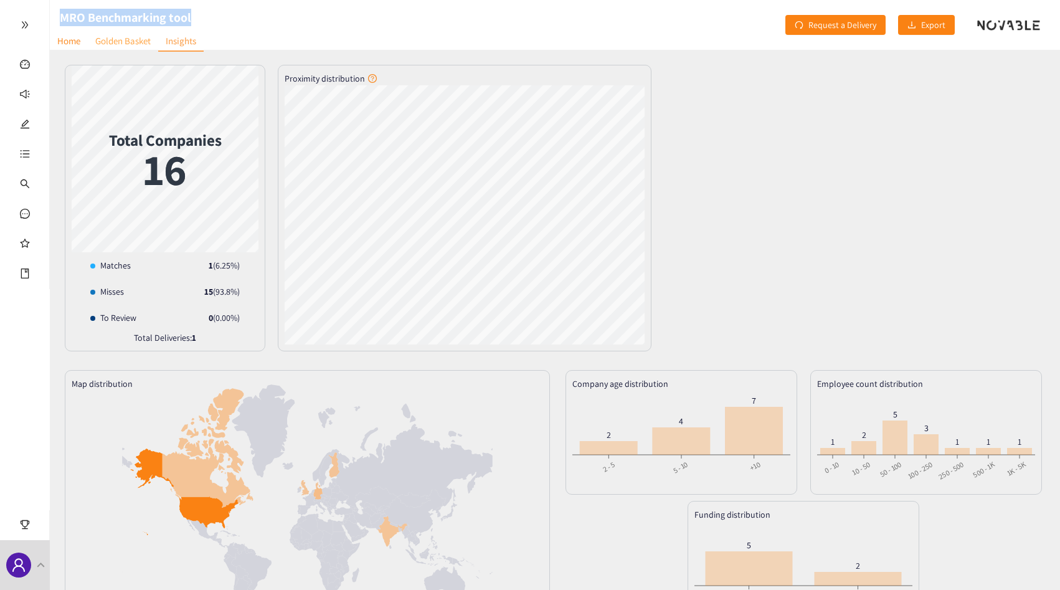
click at [137, 44] on link "Golden Basket" at bounding box center [123, 40] width 70 height 19
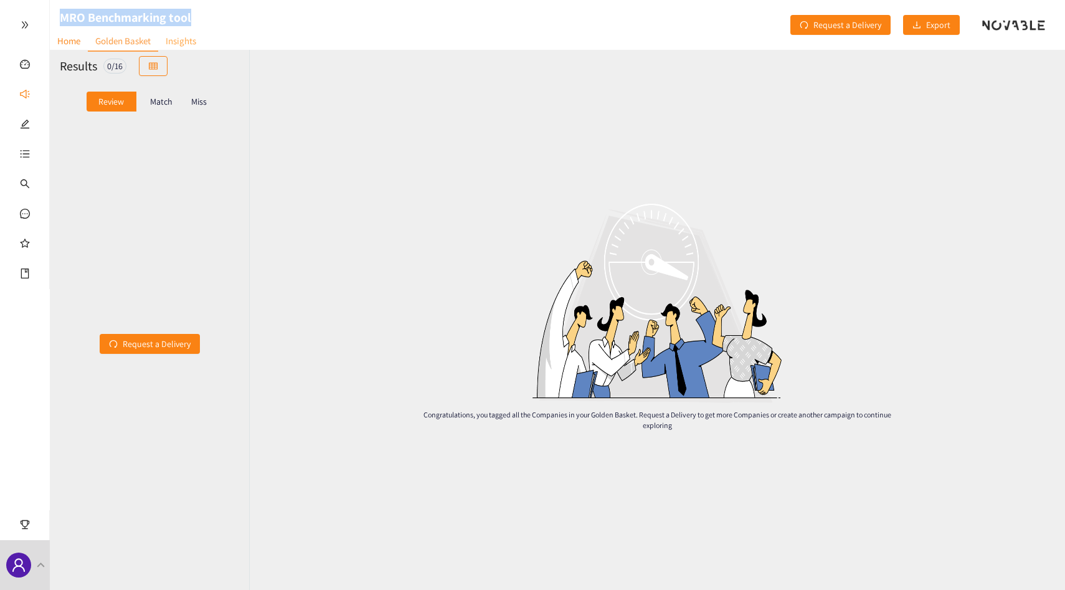
click at [178, 44] on link "Insights" at bounding box center [180, 40] width 45 height 19
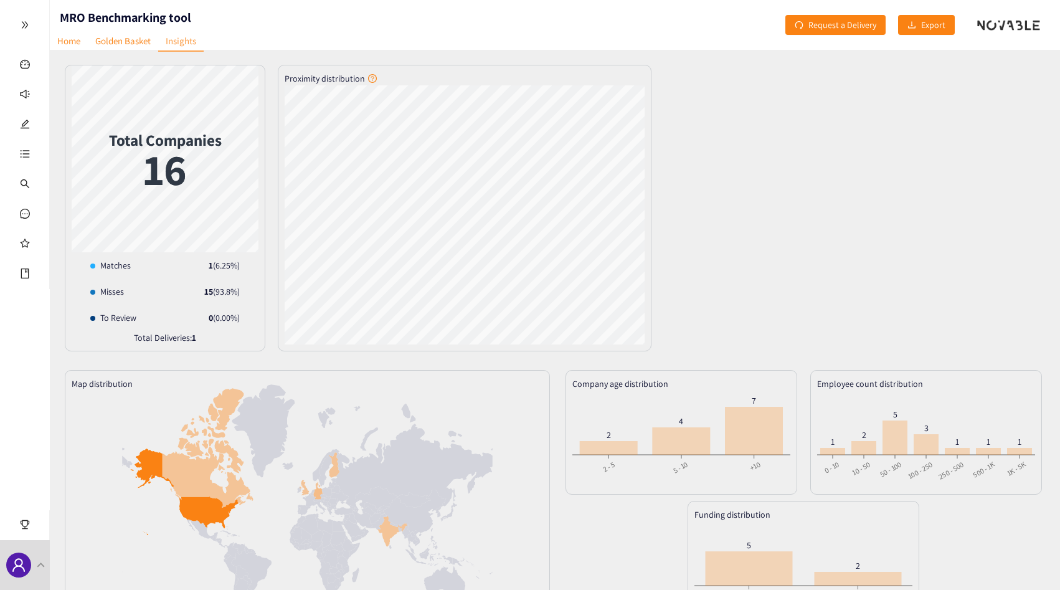
click at [21, 22] on icon "double-right" at bounding box center [25, 25] width 9 height 9
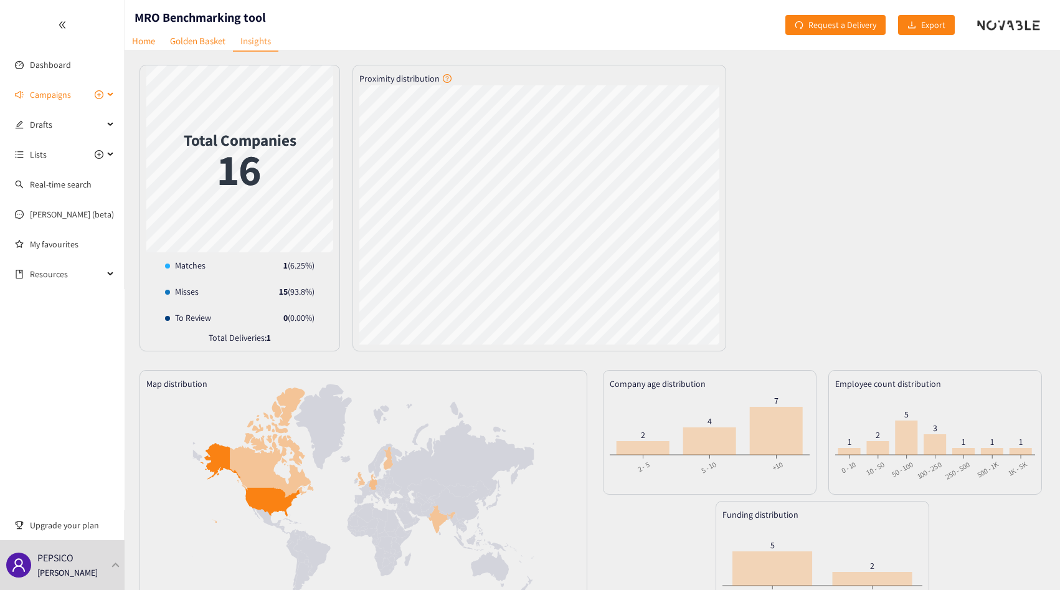
click at [63, 93] on span "Campaigns" at bounding box center [50, 94] width 41 height 25
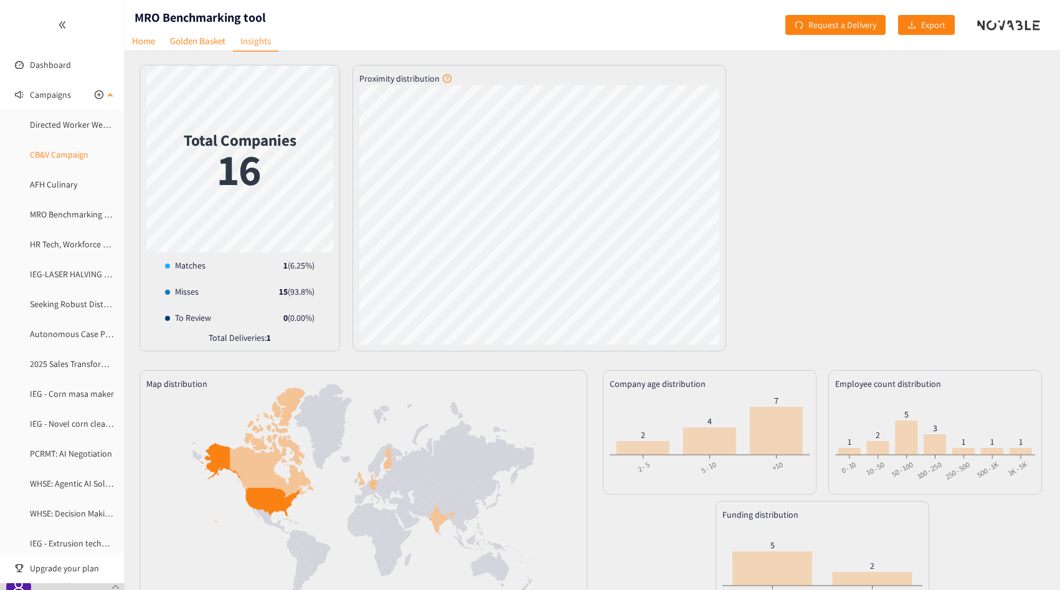
click at [46, 160] on link "CB&V Campaign" at bounding box center [59, 154] width 59 height 11
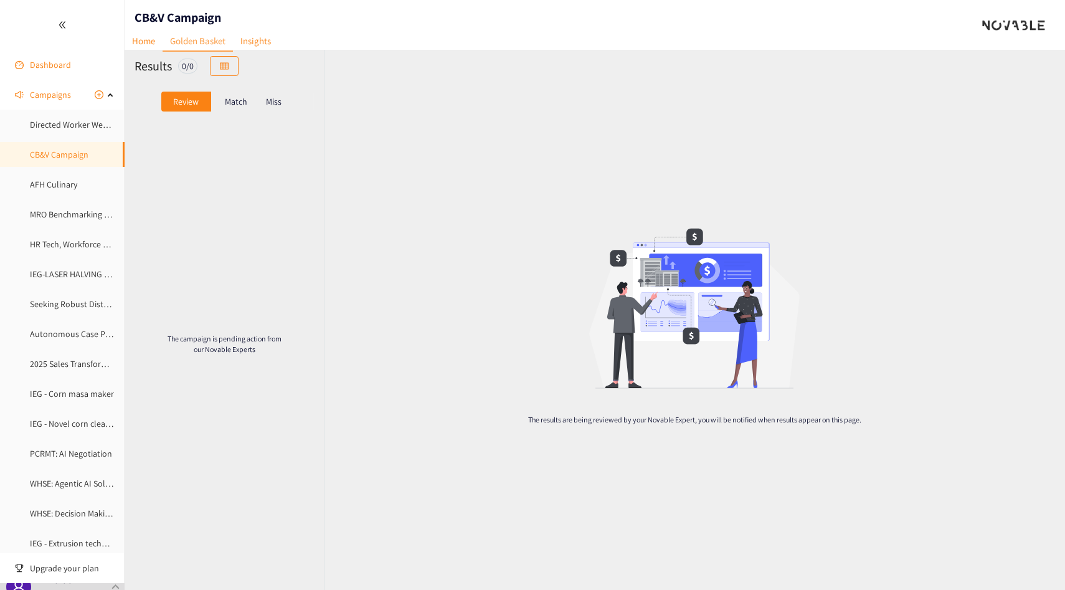
click at [30, 63] on link "Dashboard" at bounding box center [50, 64] width 41 height 11
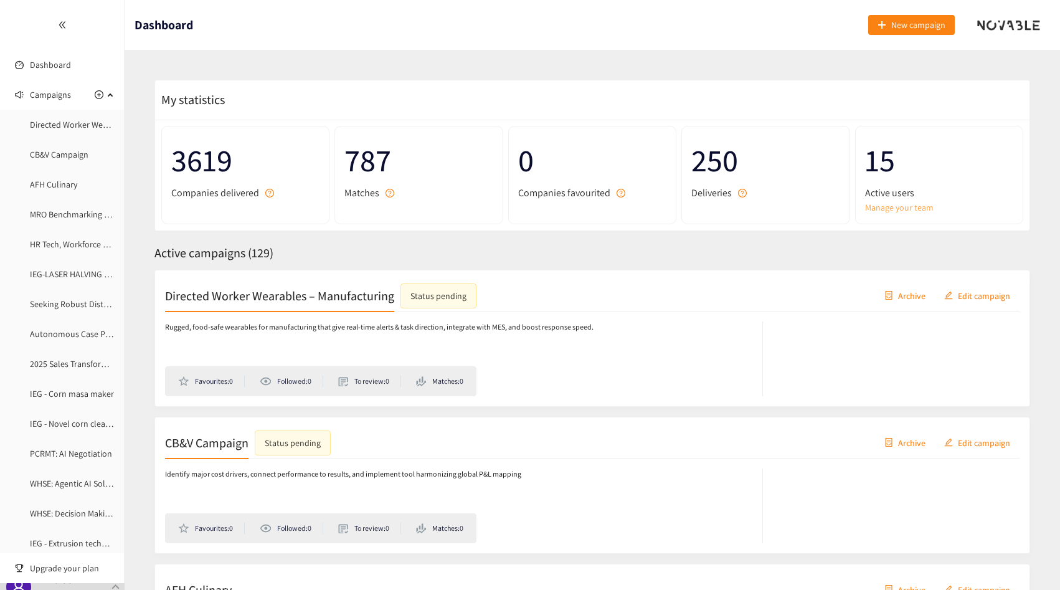
click at [874, 208] on link "Manage your team" at bounding box center [939, 208] width 148 height 14
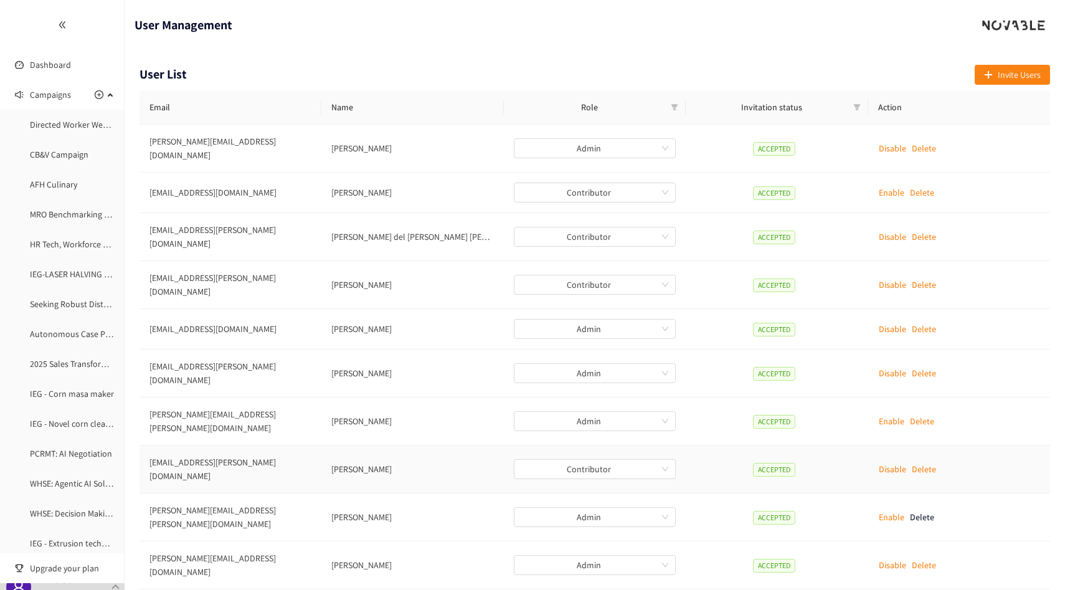
click at [348, 445] on td "[PERSON_NAME]" at bounding box center [412, 469] width 182 height 48
click at [340, 445] on td "[PERSON_NAME]" at bounding box center [412, 469] width 182 height 48
click at [45, 220] on link "MRO Benchmarking tool" at bounding box center [75, 214] width 90 height 11
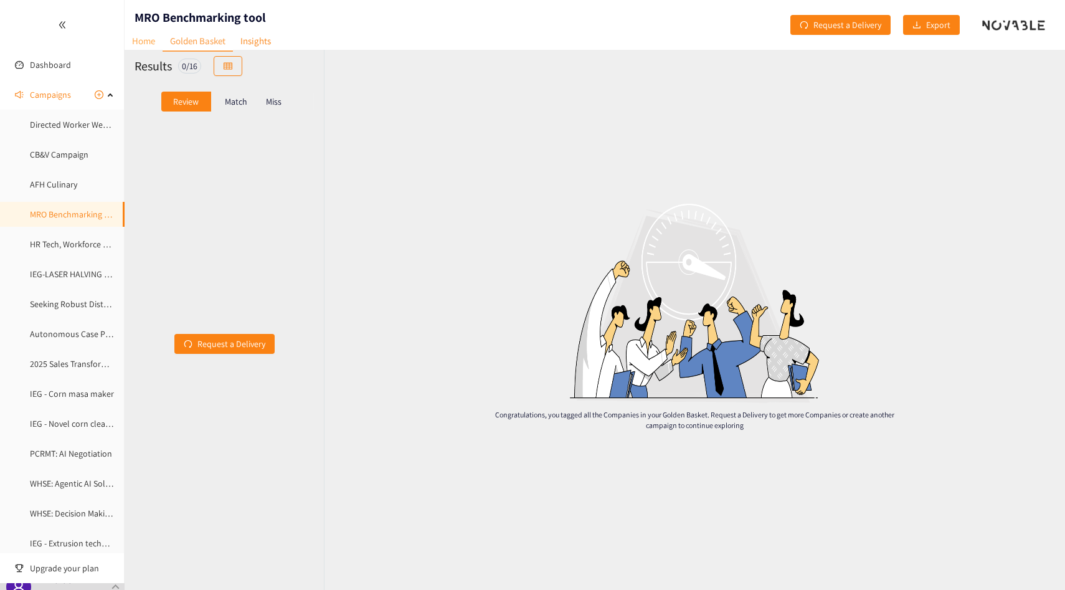
click at [141, 34] on link "Home" at bounding box center [144, 40] width 38 height 19
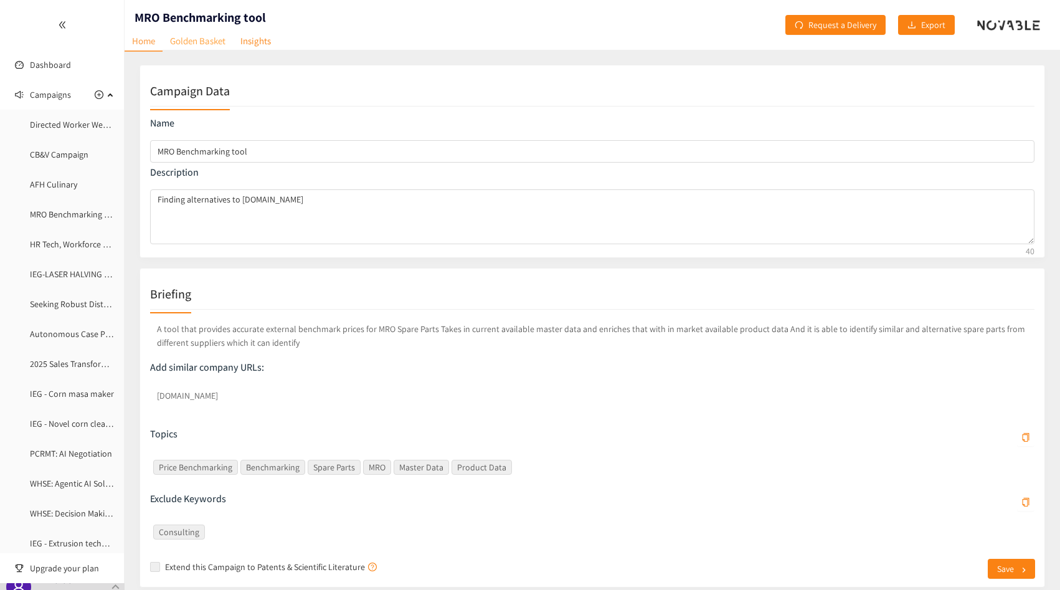
click at [190, 48] on link "Golden Basket" at bounding box center [198, 40] width 70 height 19
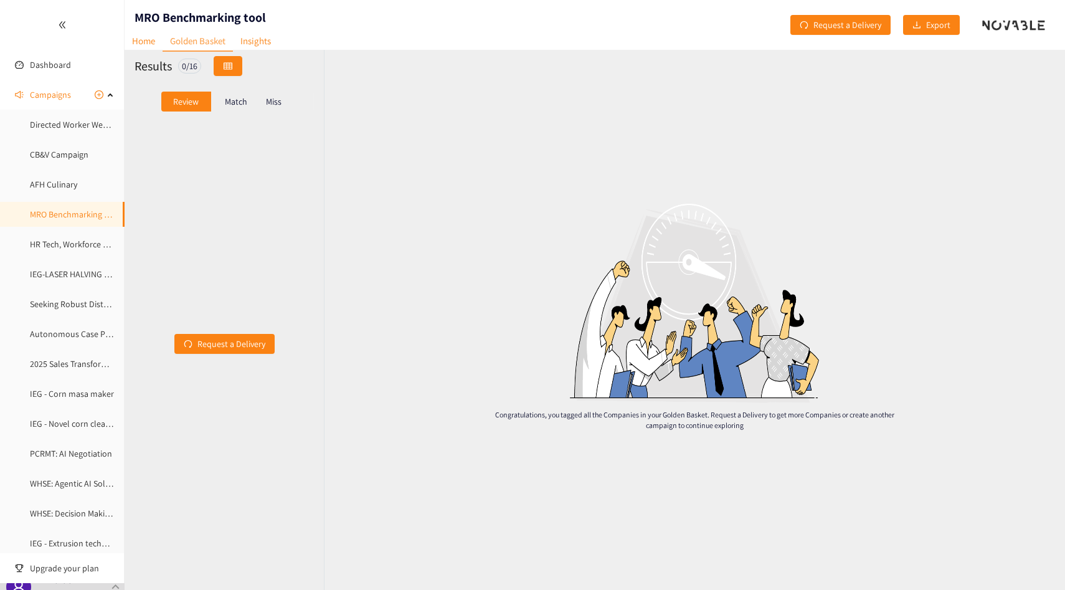
click at [235, 57] on button "button" at bounding box center [228, 66] width 29 height 20
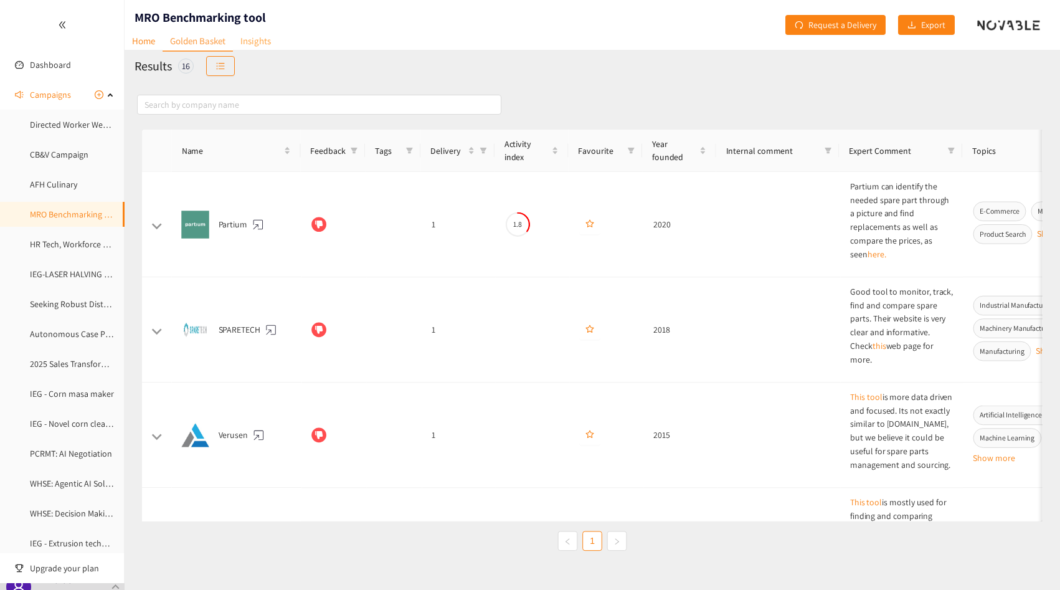
click at [263, 46] on link "Insights" at bounding box center [255, 40] width 45 height 19
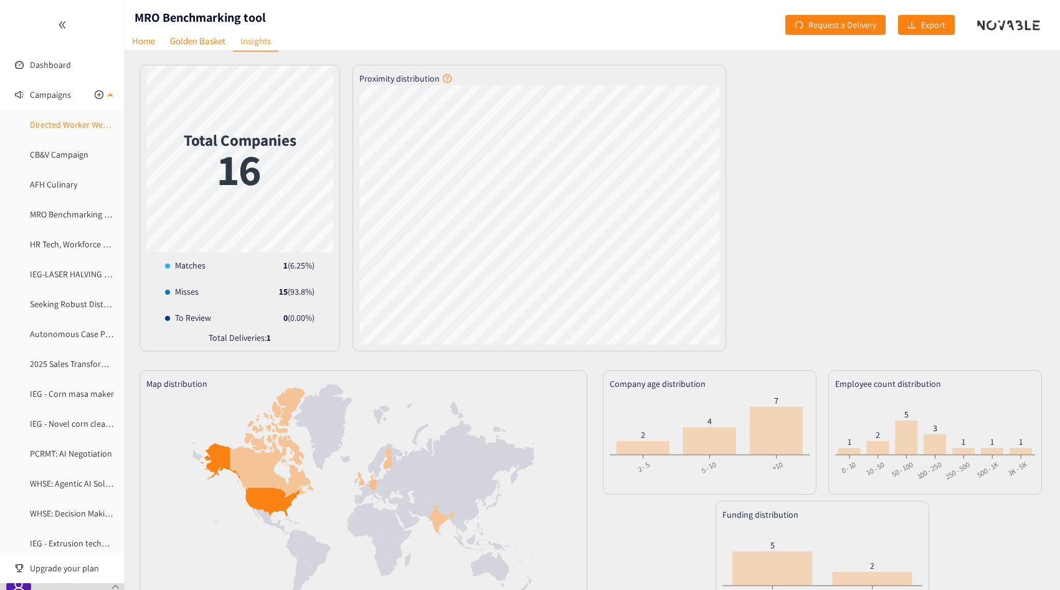
click at [61, 130] on link "Directed Worker Wearables – Manufacturing" at bounding box center [111, 124] width 162 height 11
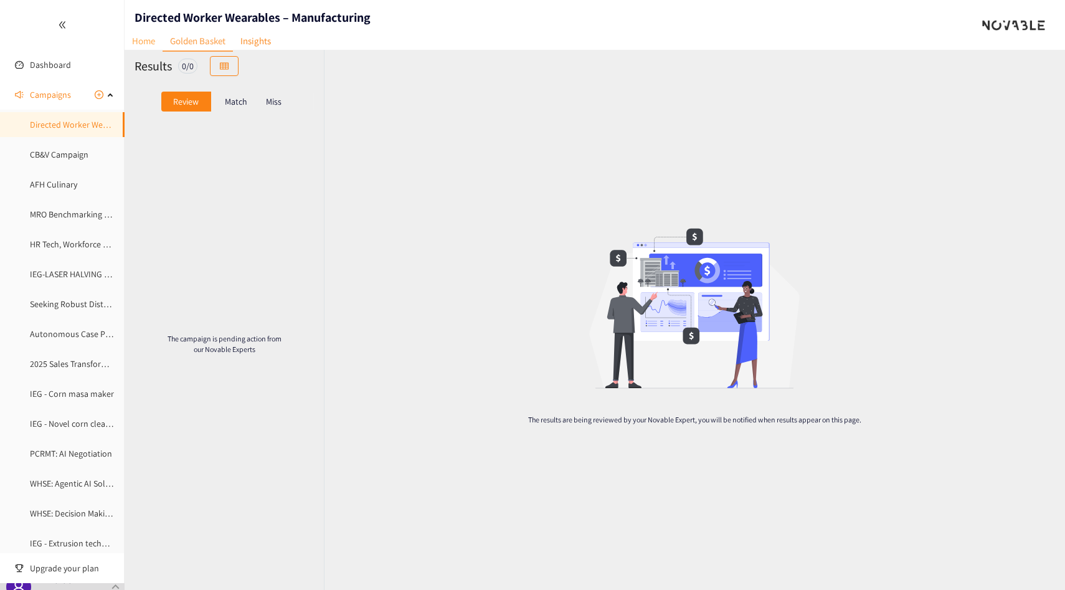
click at [138, 44] on link "Home" at bounding box center [144, 40] width 38 height 19
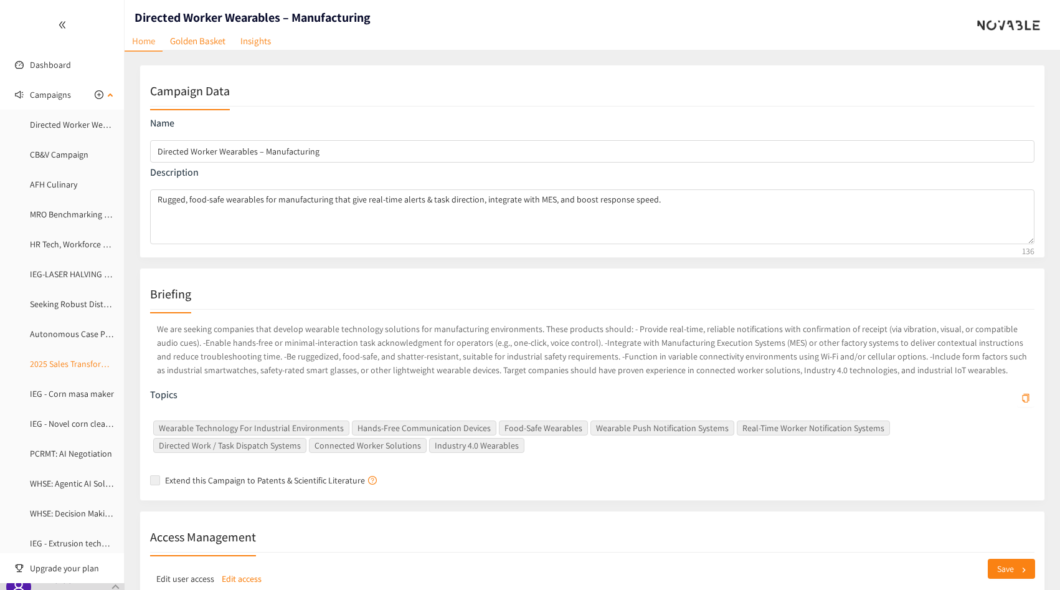
click at [62, 359] on link "2025 Sales Transformation - Gamification" at bounding box center [105, 363] width 151 height 11
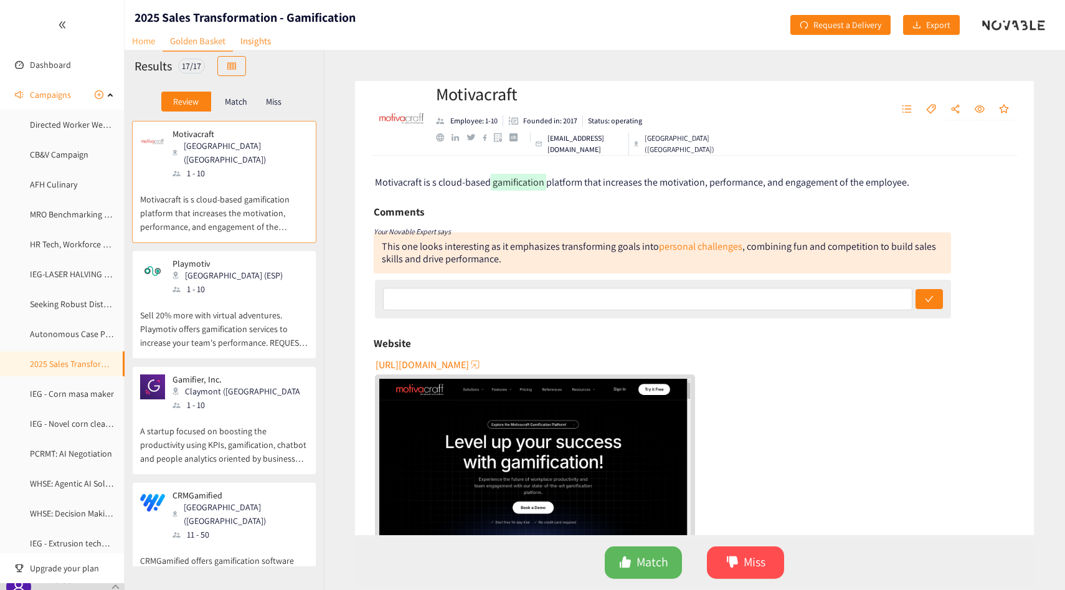
click at [148, 49] on link "Home" at bounding box center [144, 40] width 38 height 19
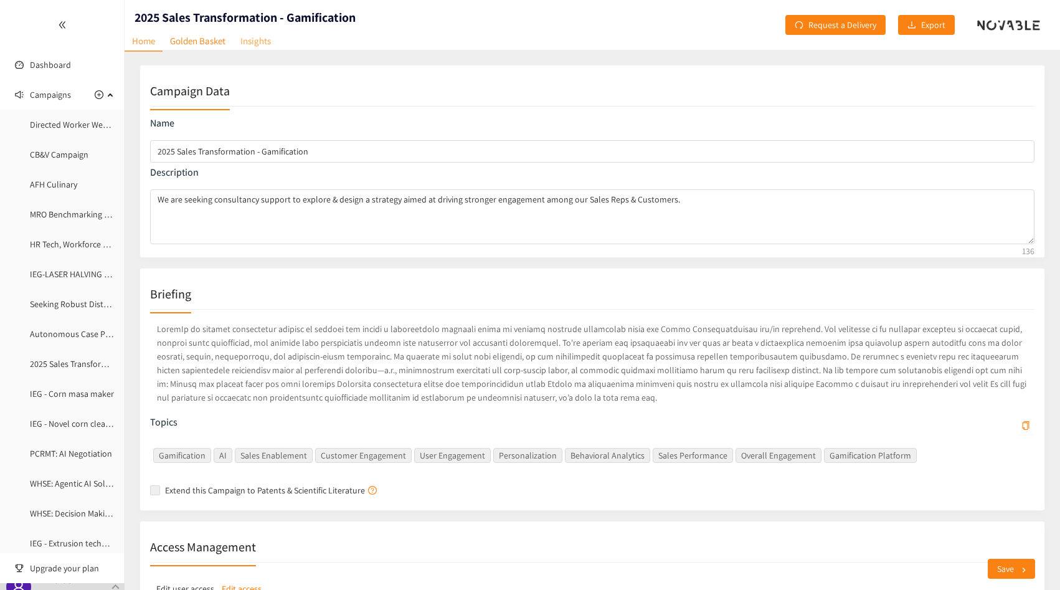
click at [259, 35] on link "Insights" at bounding box center [255, 40] width 45 height 19
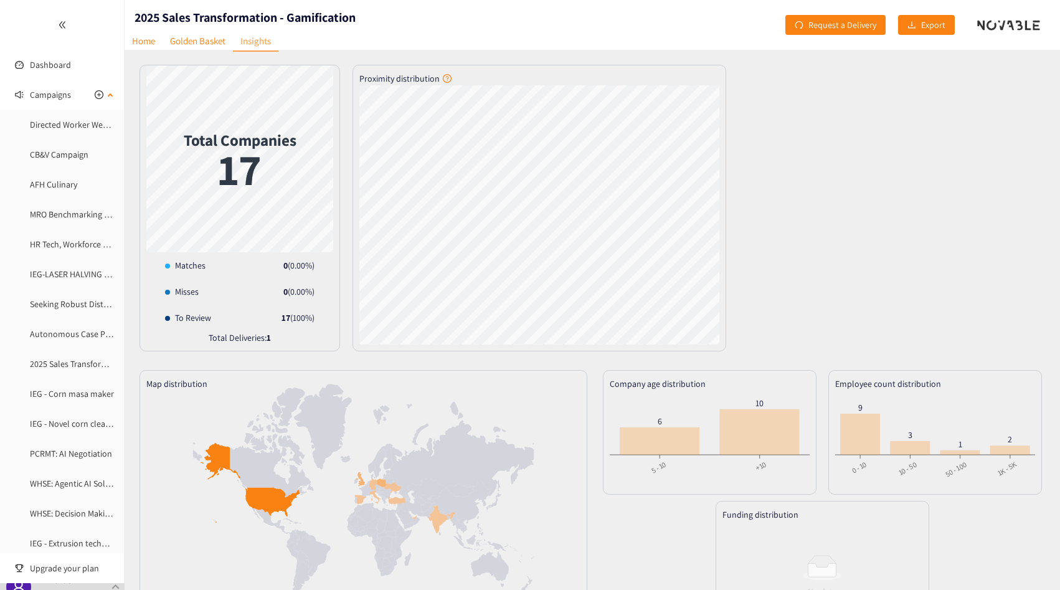
click at [53, 454] on link "PCRMT: AI Negotiation" at bounding box center [71, 453] width 82 height 11
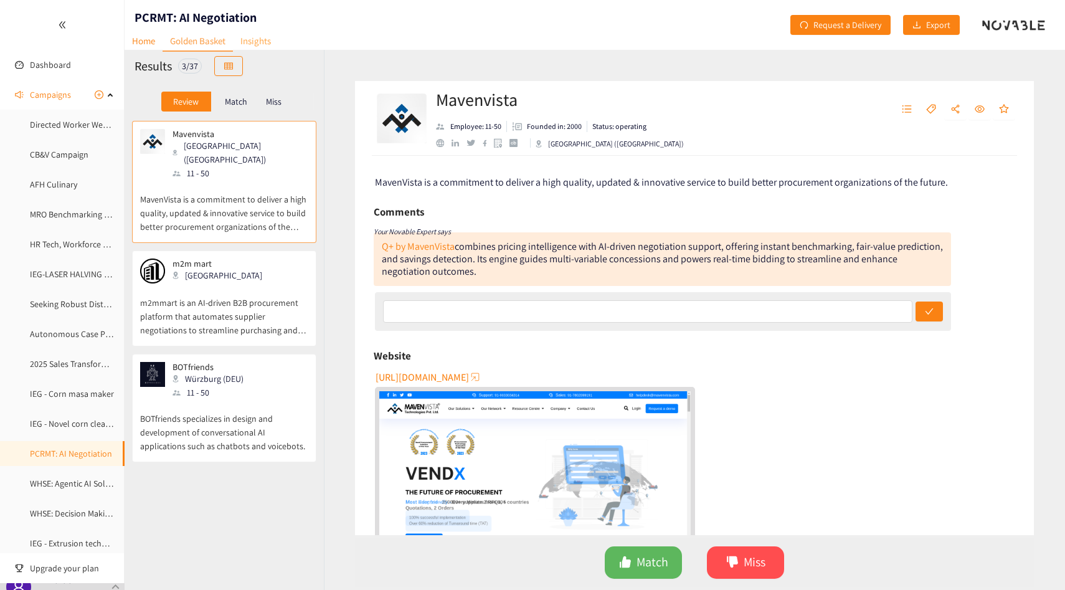
click at [265, 42] on link "Insights" at bounding box center [255, 40] width 45 height 19
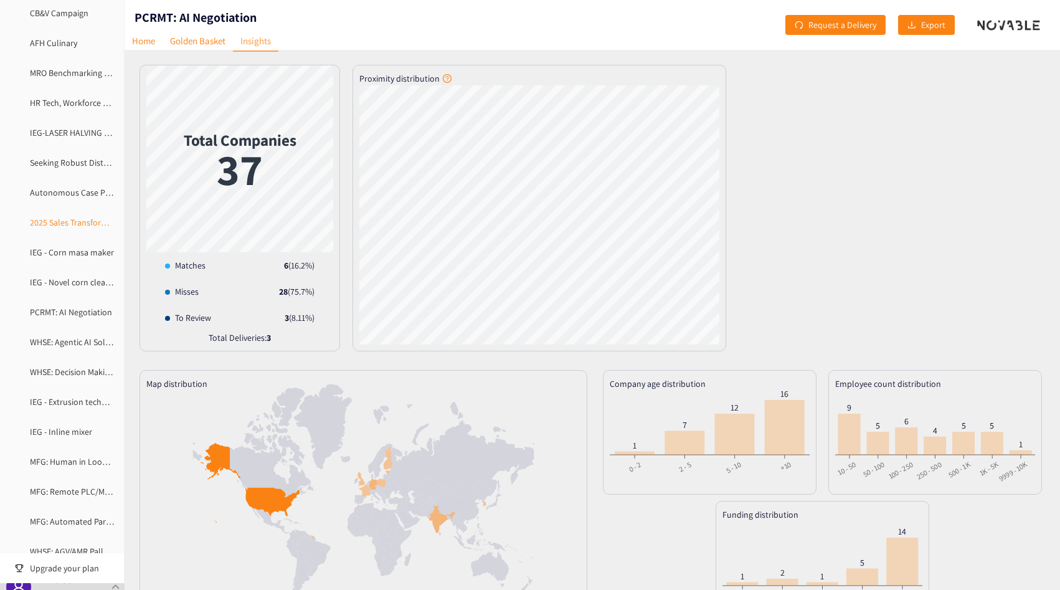
scroll to position [144, 0]
click at [81, 465] on link "MFG: Human in Loop Predictive Maintenance" at bounding box center [112, 459] width 164 height 11
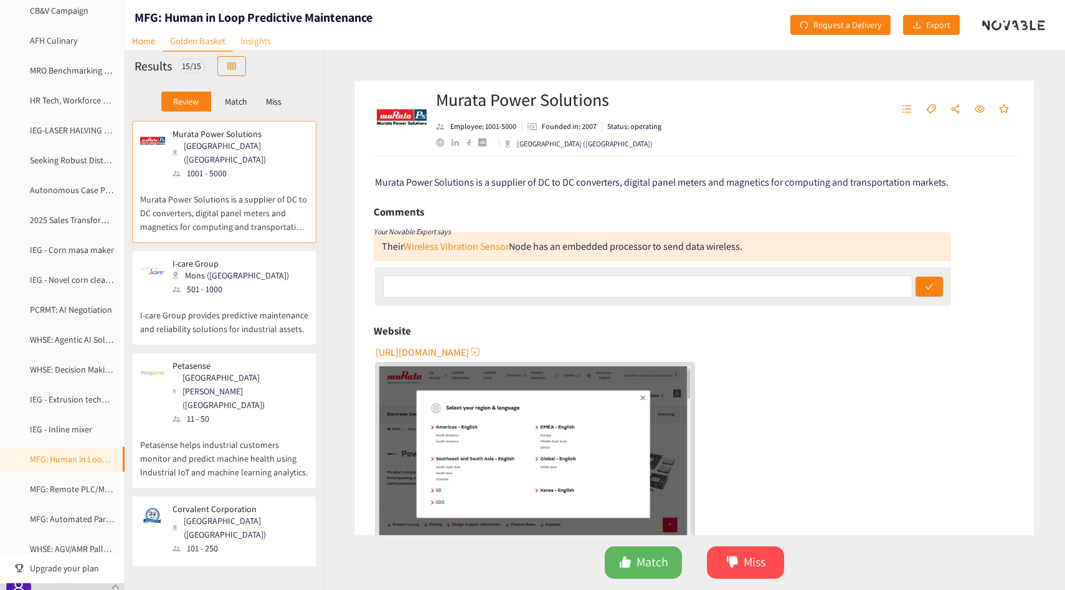
click at [260, 43] on link "Insights" at bounding box center [255, 40] width 45 height 19
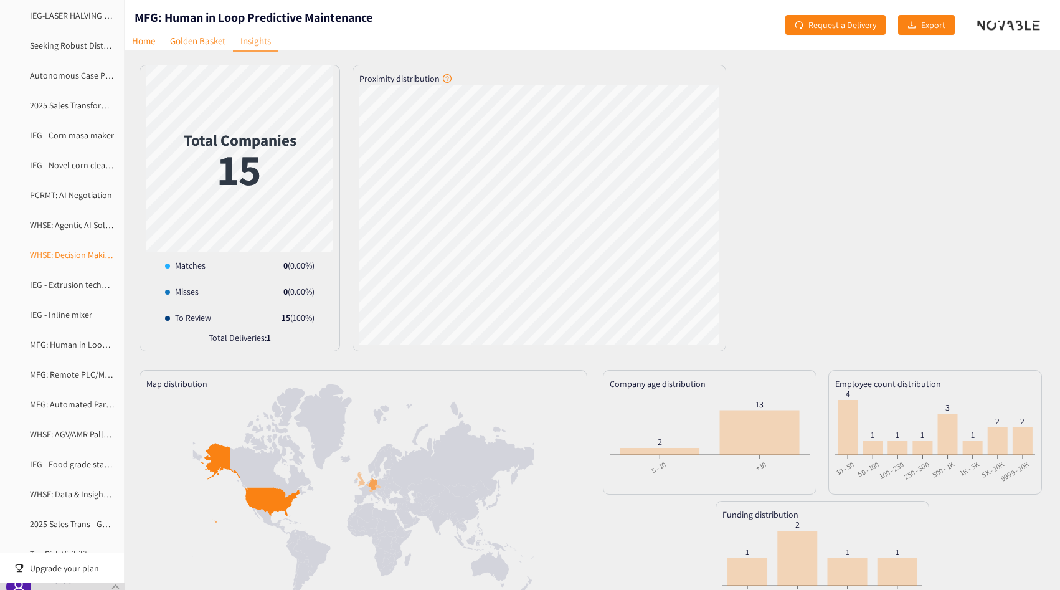
scroll to position [299, 0]
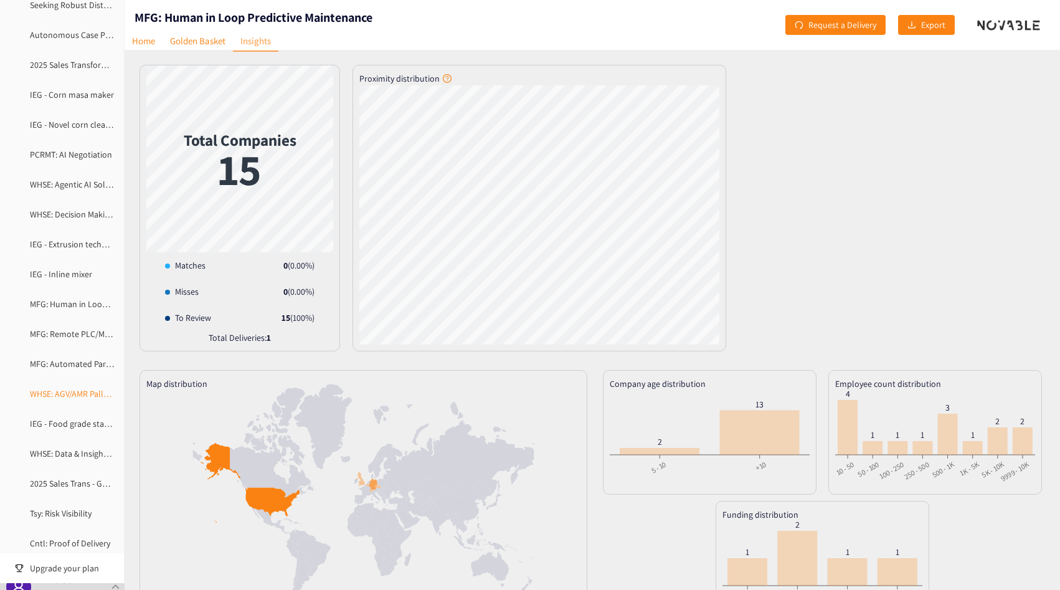
click at [86, 388] on link "WHSE: AGV/AMR Pallet Movement" at bounding box center [91, 393] width 122 height 11
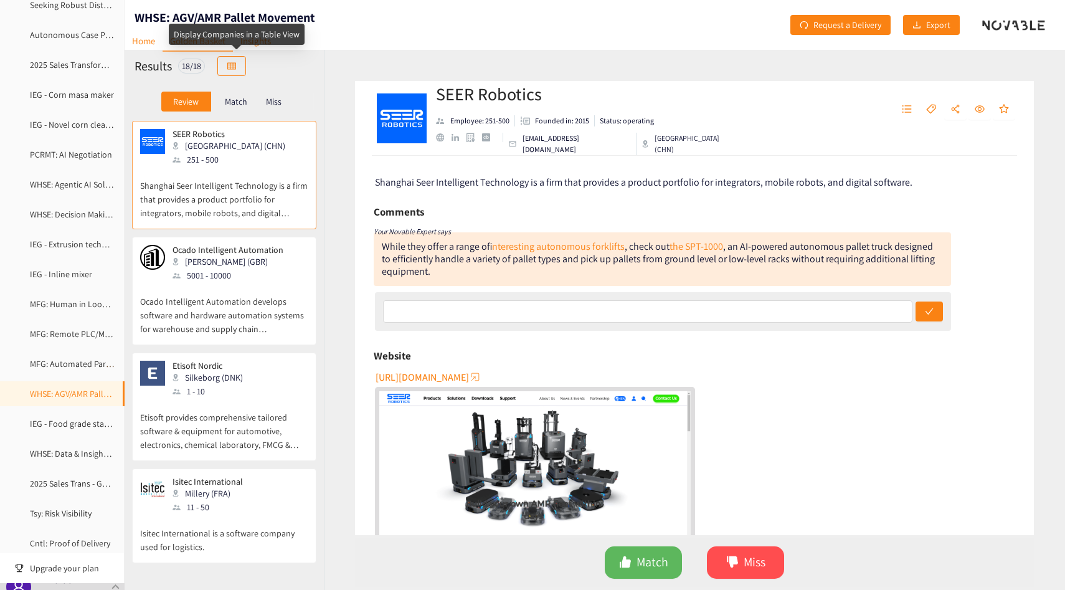
click at [265, 40] on div "Display Companies in a Table View" at bounding box center [237, 34] width 136 height 21
click at [257, 31] on link "Insights" at bounding box center [255, 40] width 45 height 19
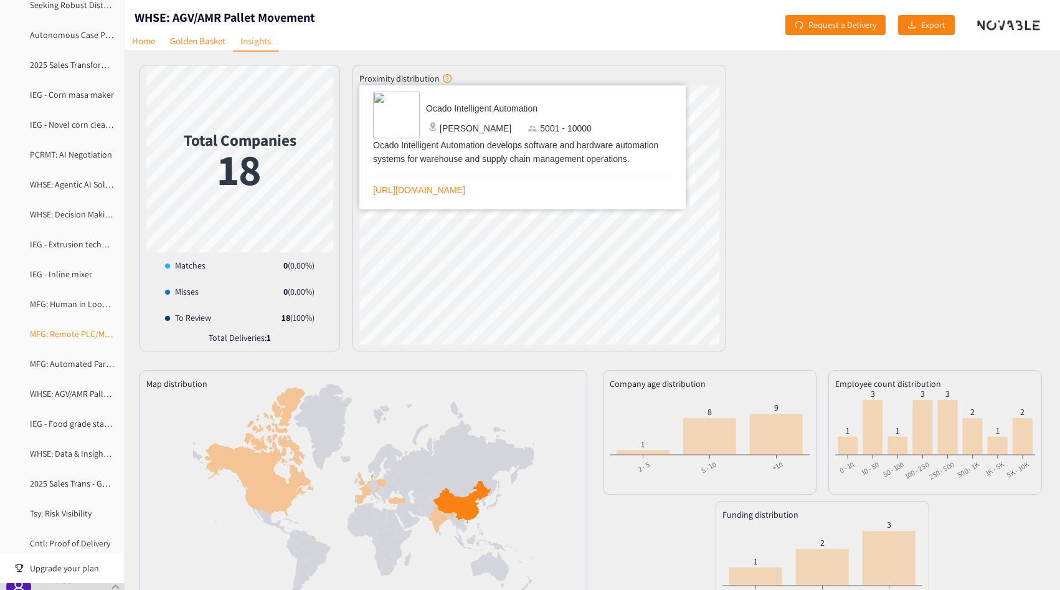
click at [49, 340] on link "MFG: Remote PLC/MES Platforms" at bounding box center [91, 333] width 122 height 11
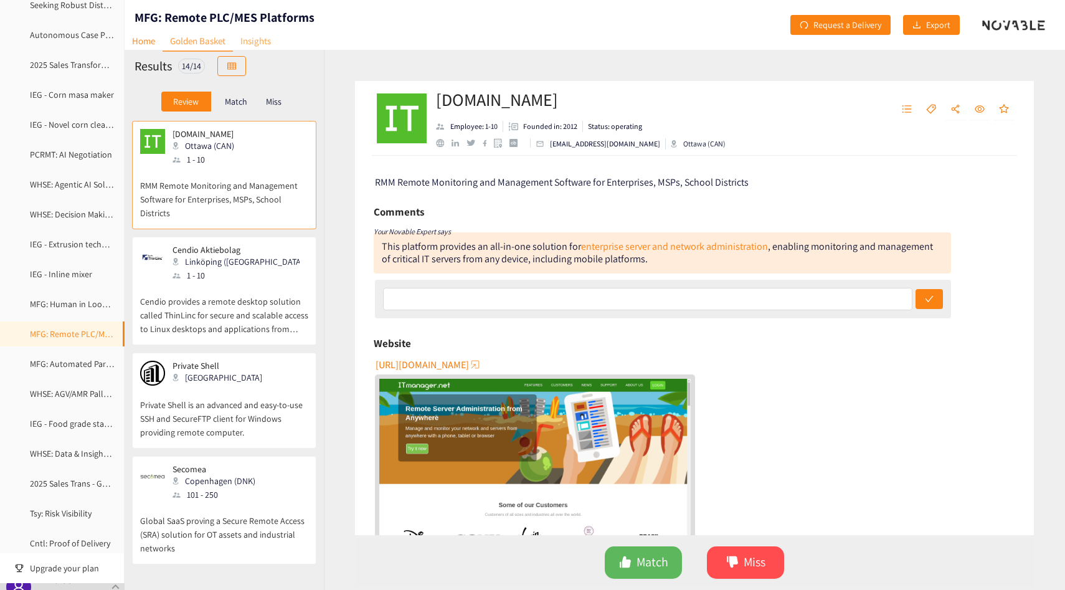
click at [258, 37] on link "Insights" at bounding box center [255, 40] width 45 height 19
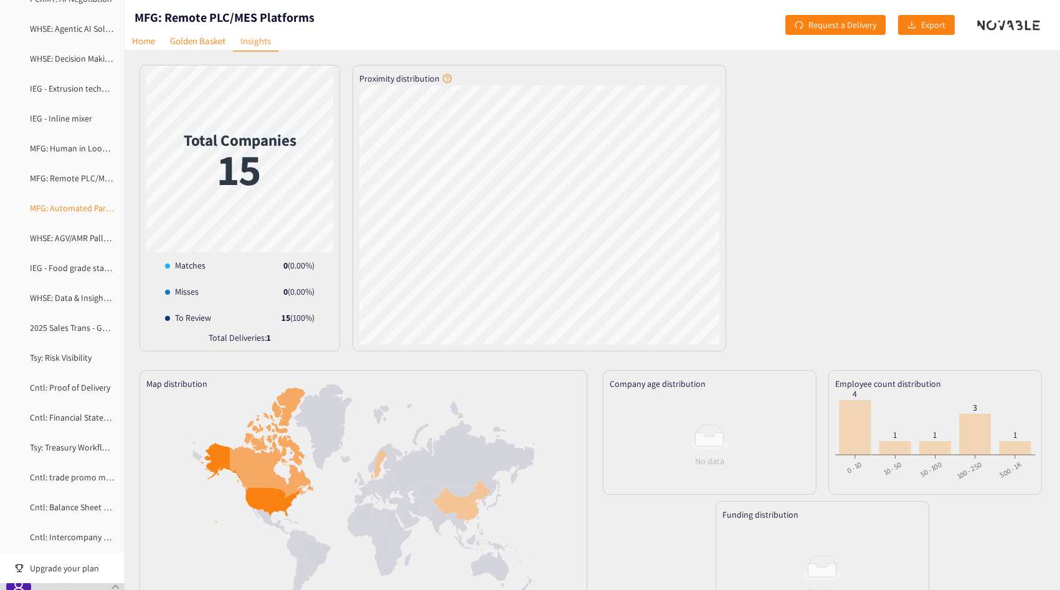
scroll to position [456, 0]
